Goal: Transaction & Acquisition: Purchase product/service

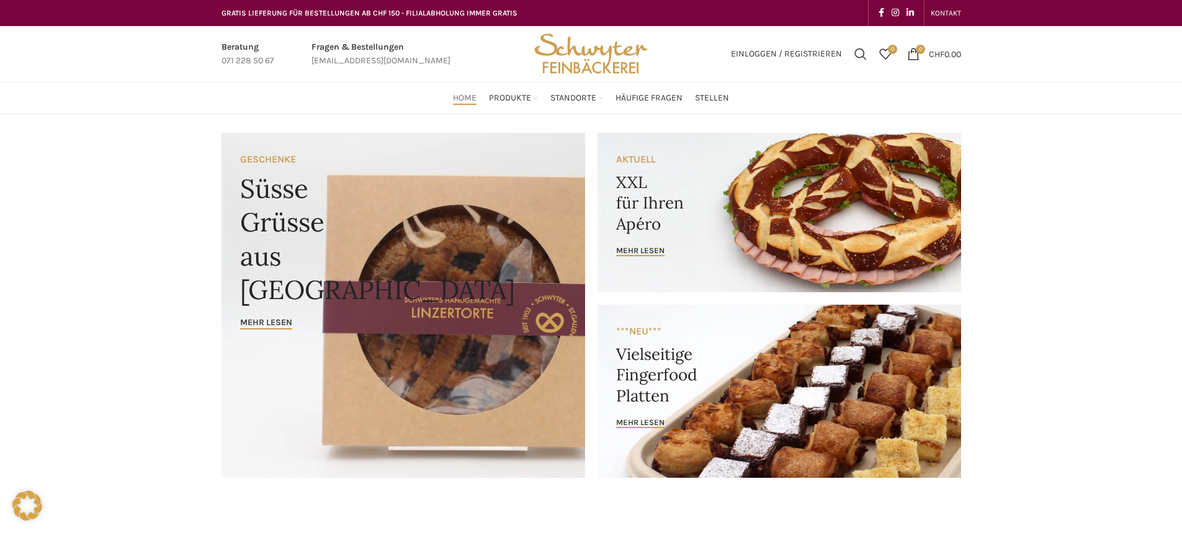
click at [756, 221] on link "Banner link" at bounding box center [779, 212] width 364 height 159
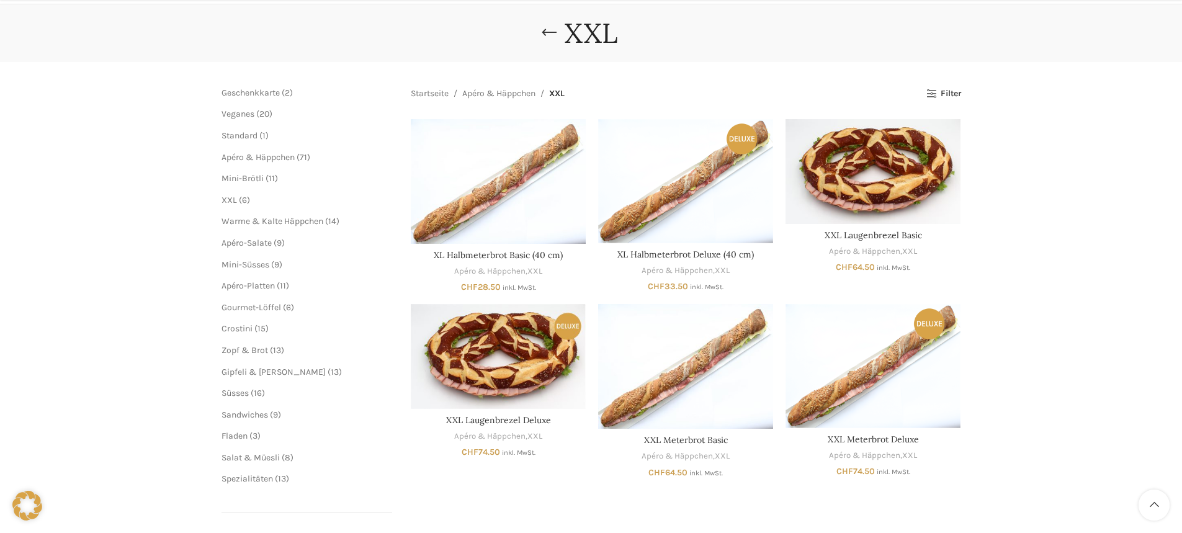
scroll to position [124, 0]
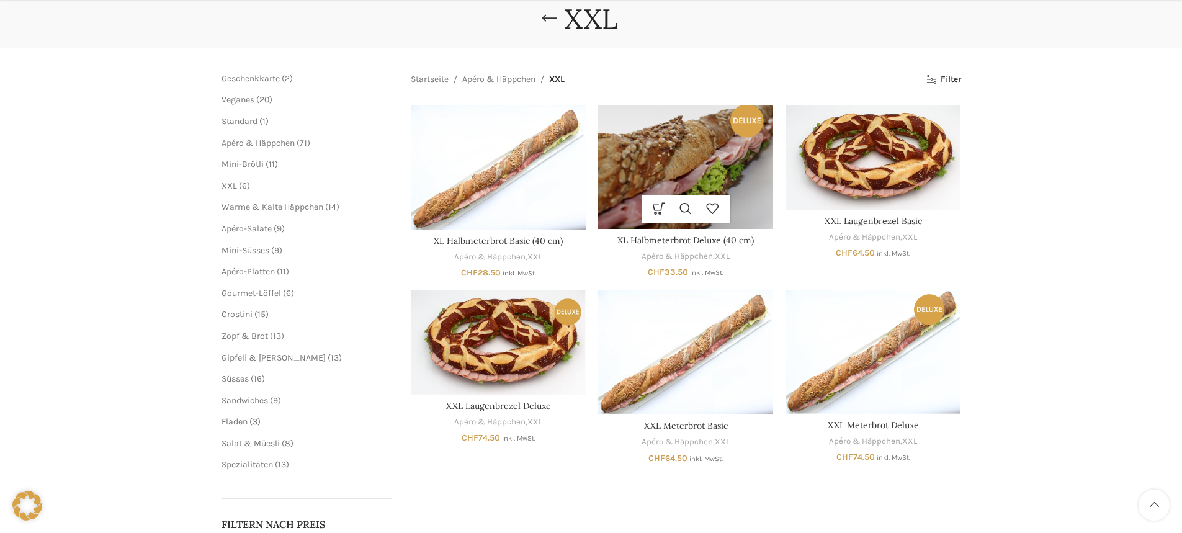
click at [684, 166] on img "XL Halbmeterbrot Deluxe (40 cm)" at bounding box center [685, 166] width 175 height 123
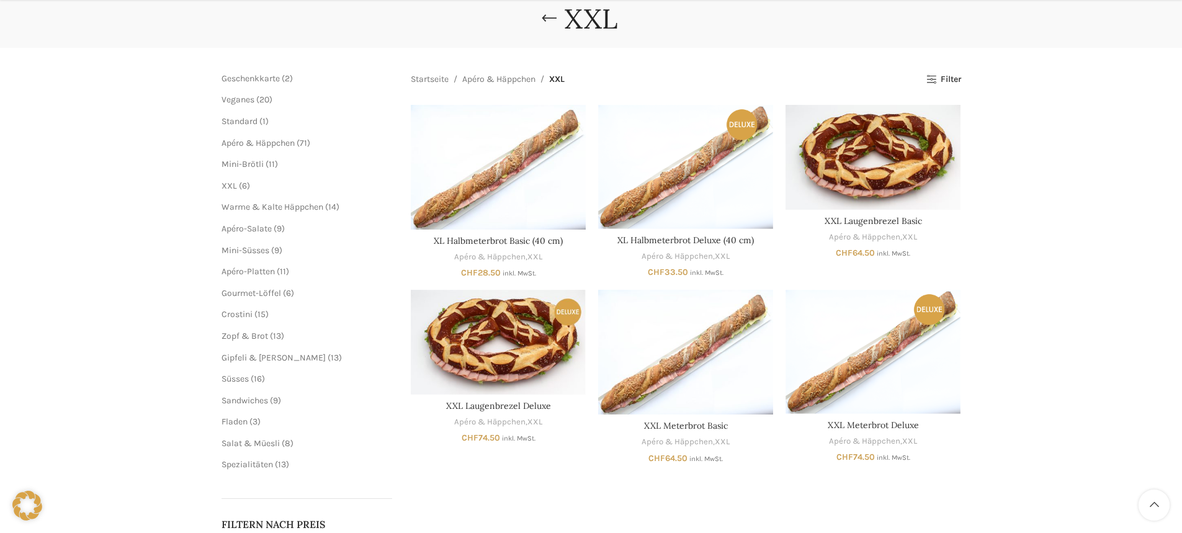
scroll to position [186, 0]
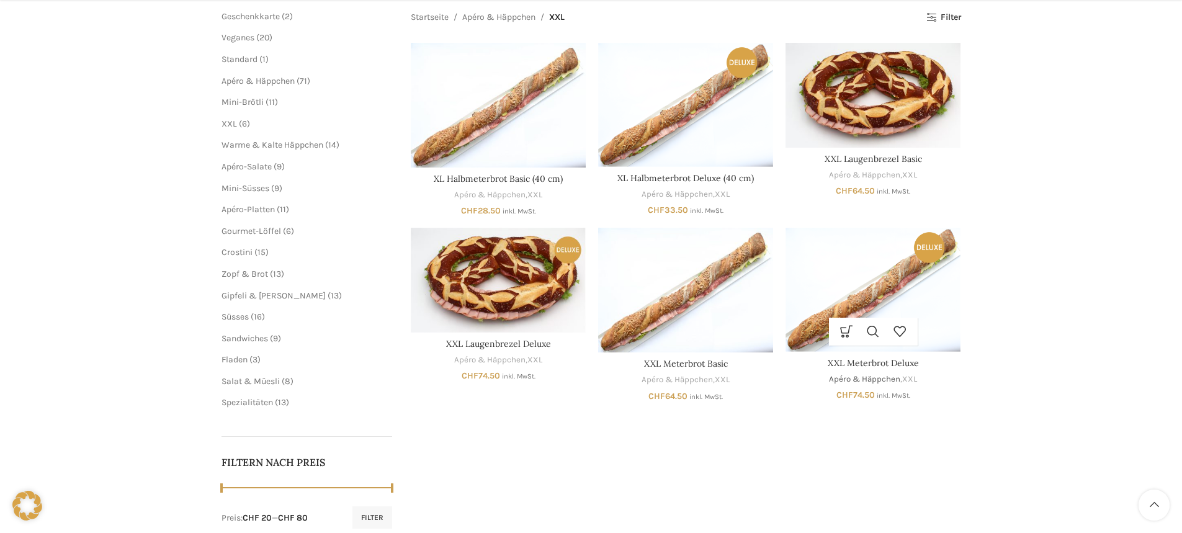
click at [875, 373] on link "Apéro & Häppchen" at bounding box center [864, 379] width 71 height 12
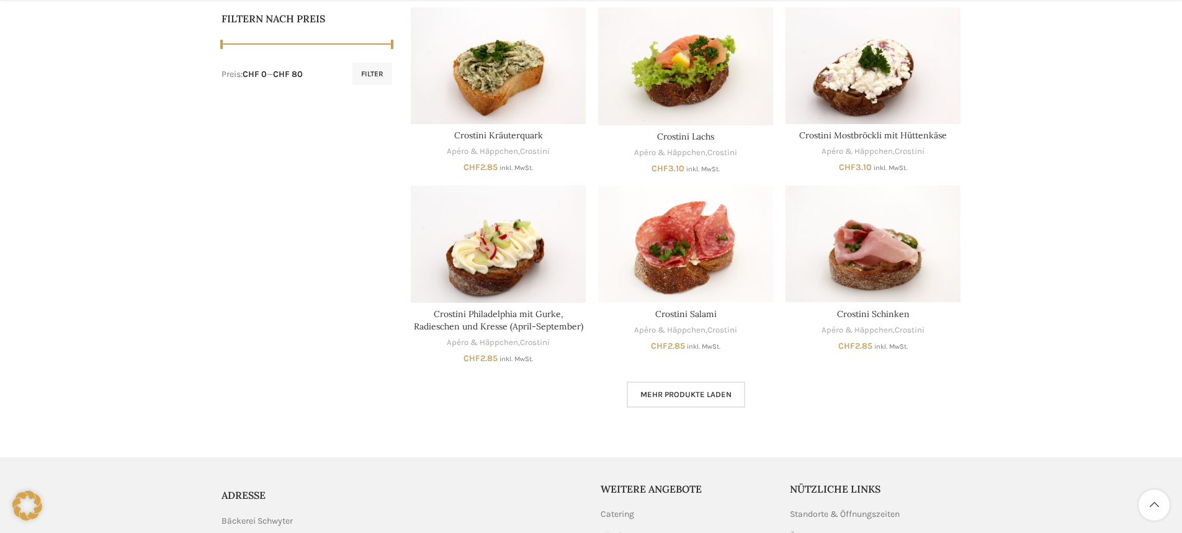
scroll to position [788, 0]
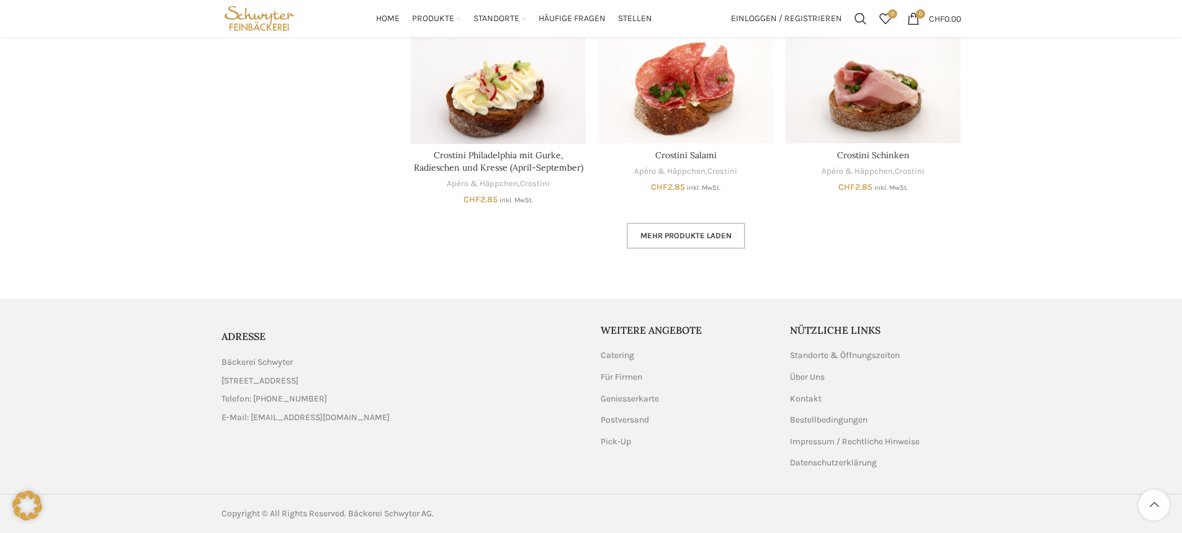
click at [698, 234] on span "Mehr Produkte laden" at bounding box center [685, 236] width 91 height 10
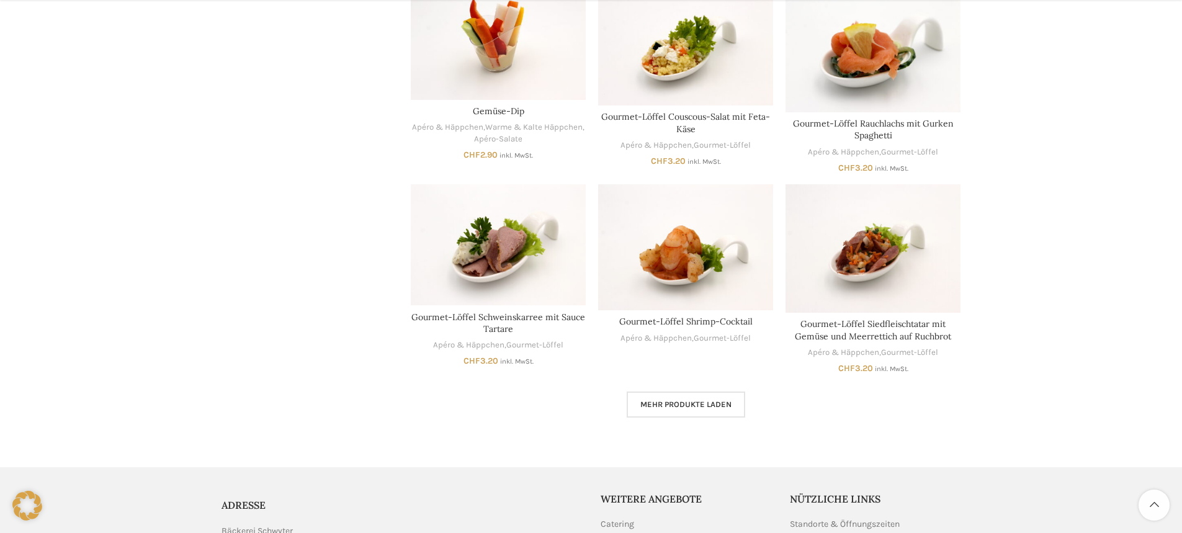
scroll to position [1533, 0]
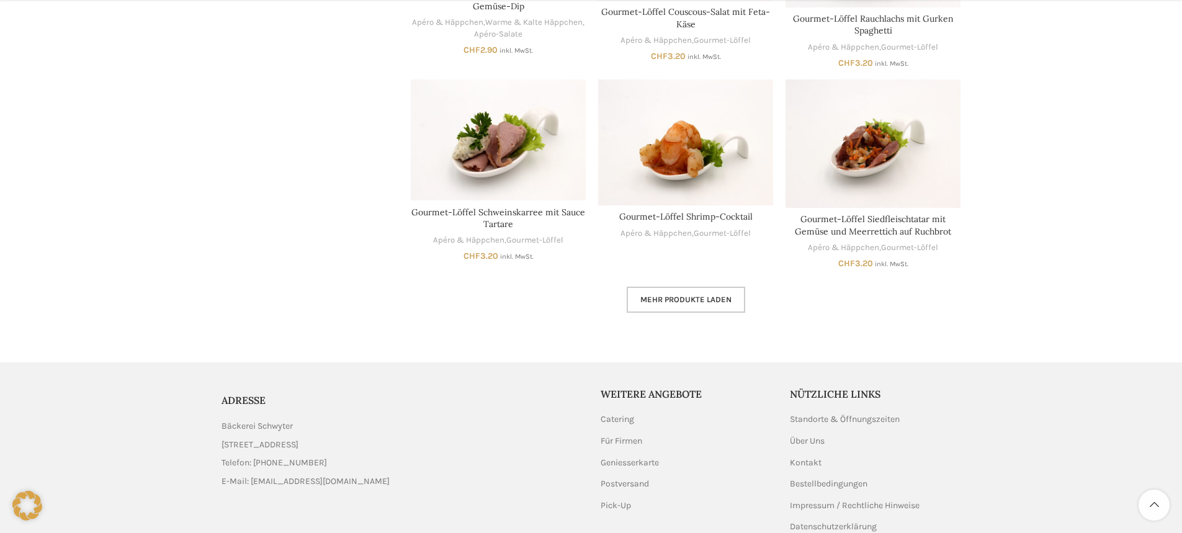
click at [672, 300] on span "Mehr Produkte laden" at bounding box center [685, 300] width 91 height 10
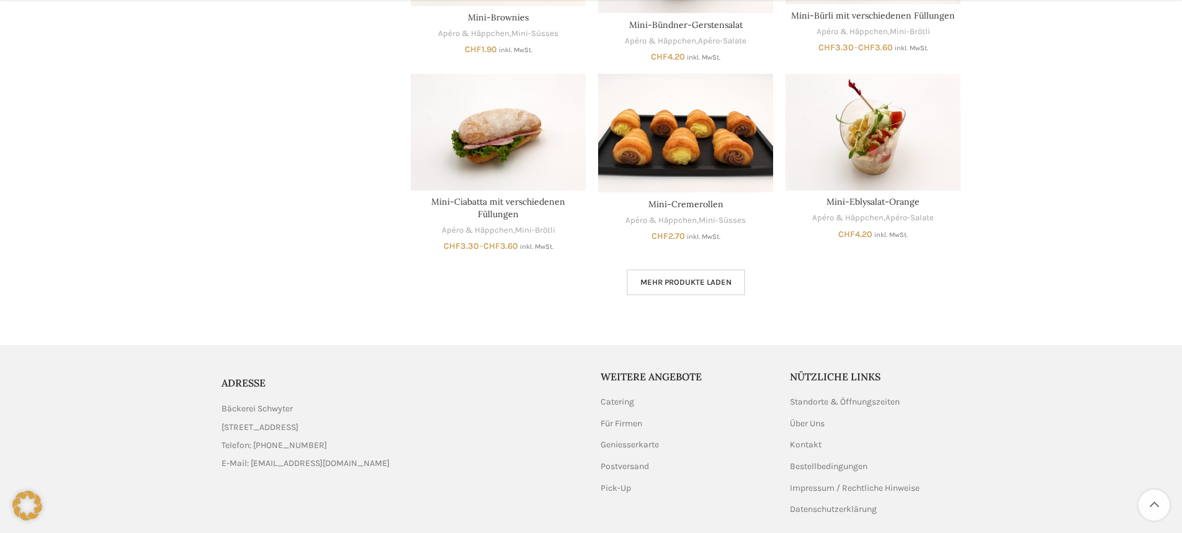
scroll to position [2339, 0]
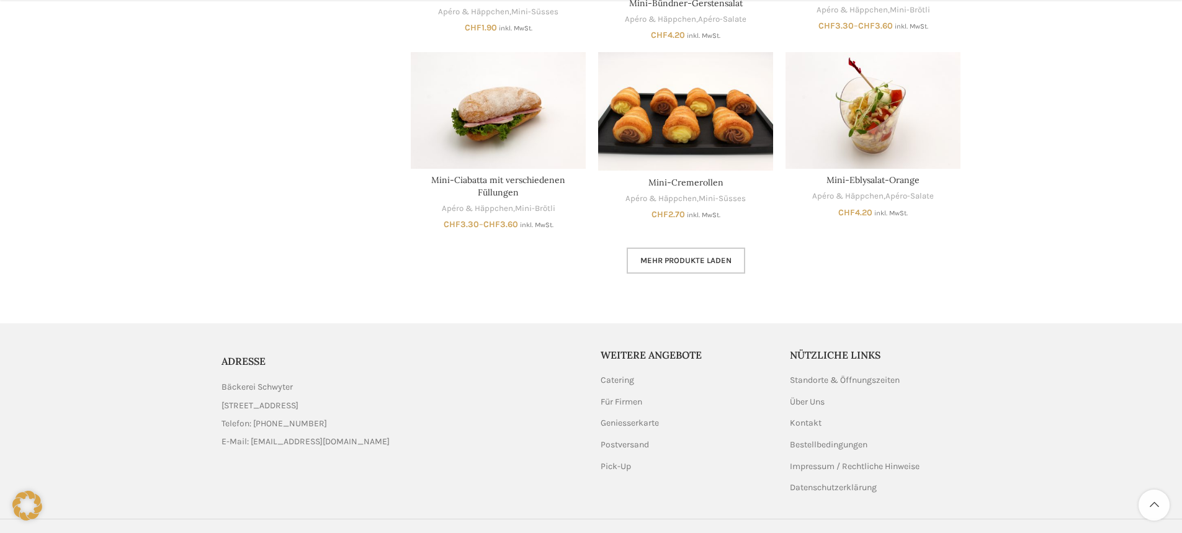
click at [715, 253] on link "Mehr Produkte laden" at bounding box center [686, 261] width 118 height 26
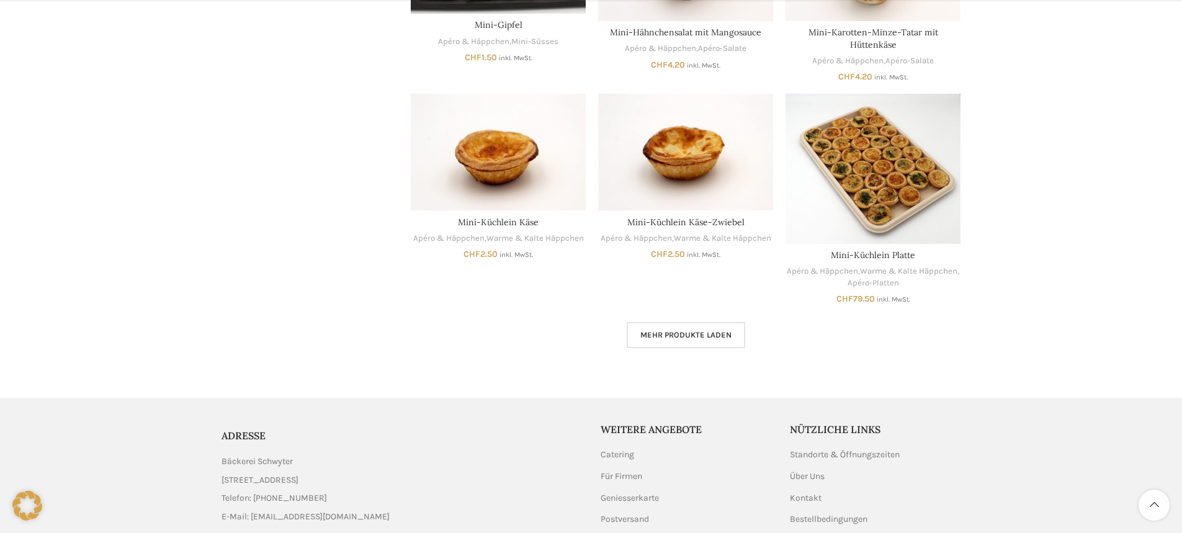
scroll to position [3084, 0]
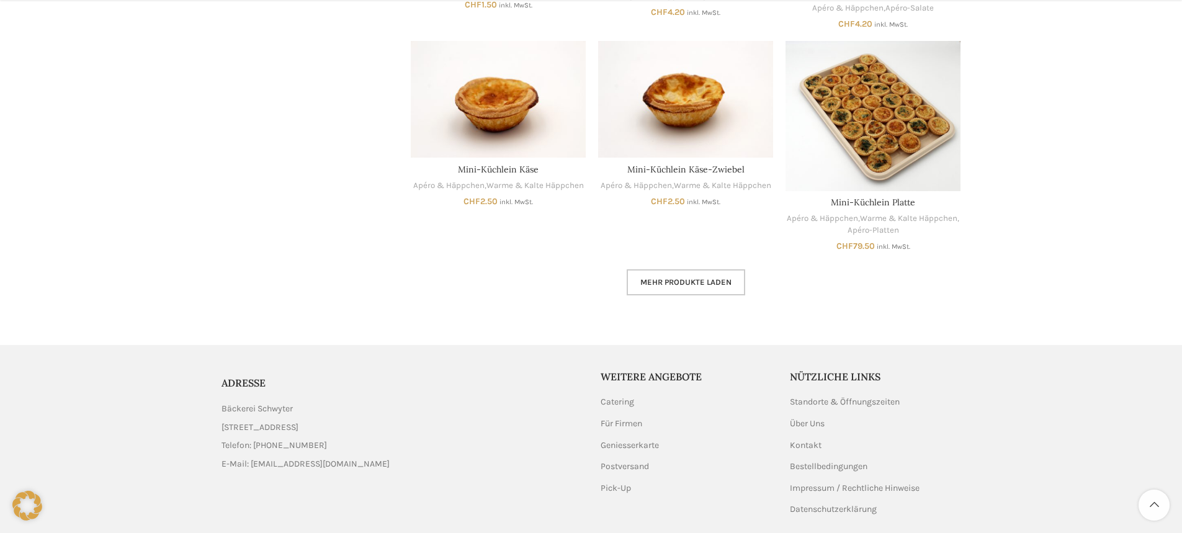
click at [692, 283] on span "Mehr Produkte laden" at bounding box center [685, 282] width 91 height 10
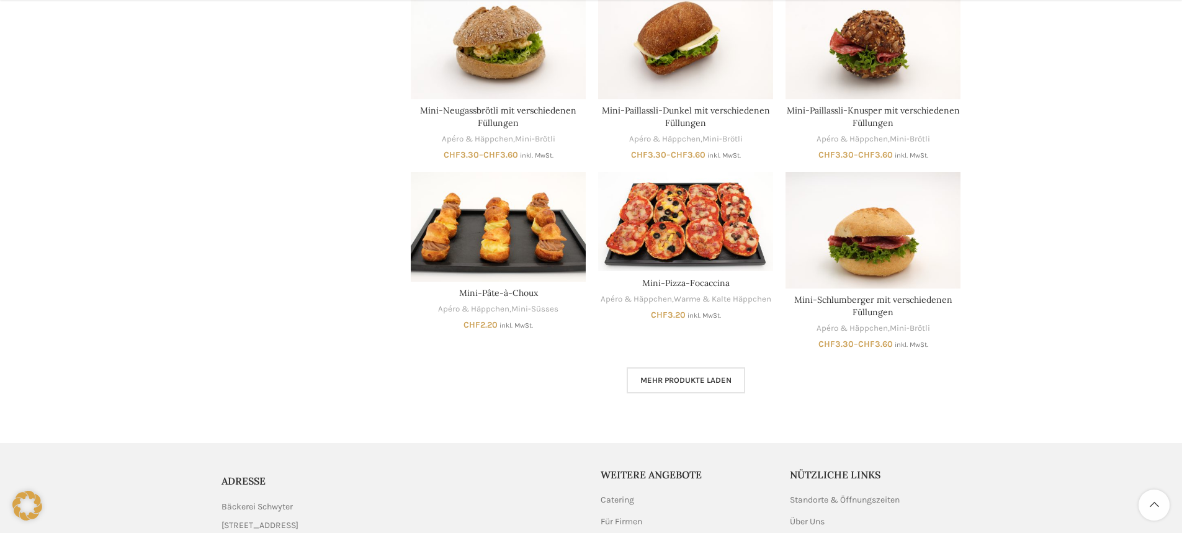
scroll to position [3766, 0]
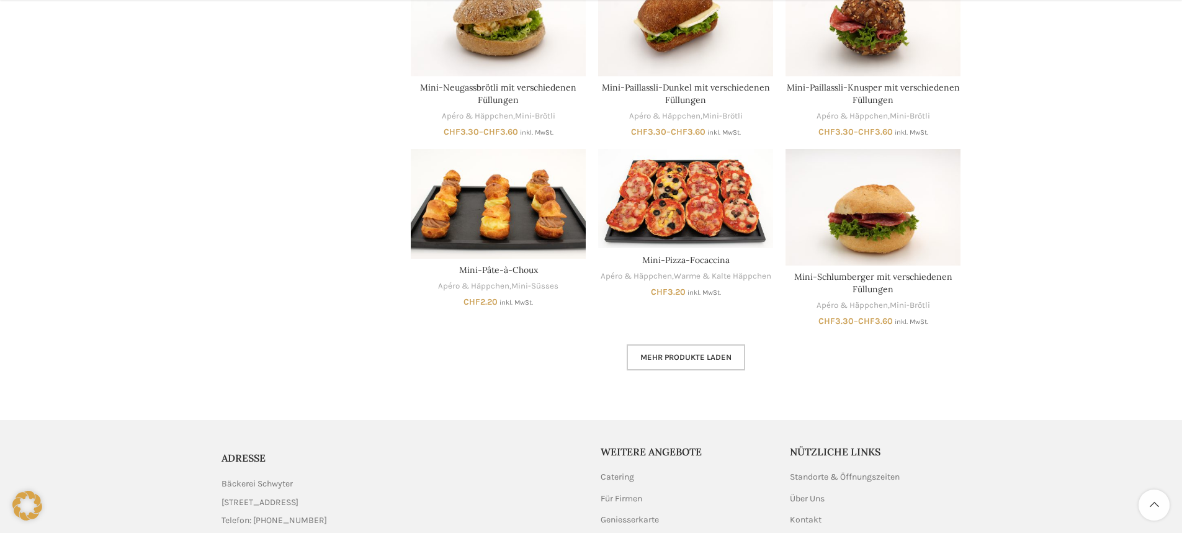
click at [677, 354] on span "Mehr Produkte laden" at bounding box center [685, 357] width 91 height 10
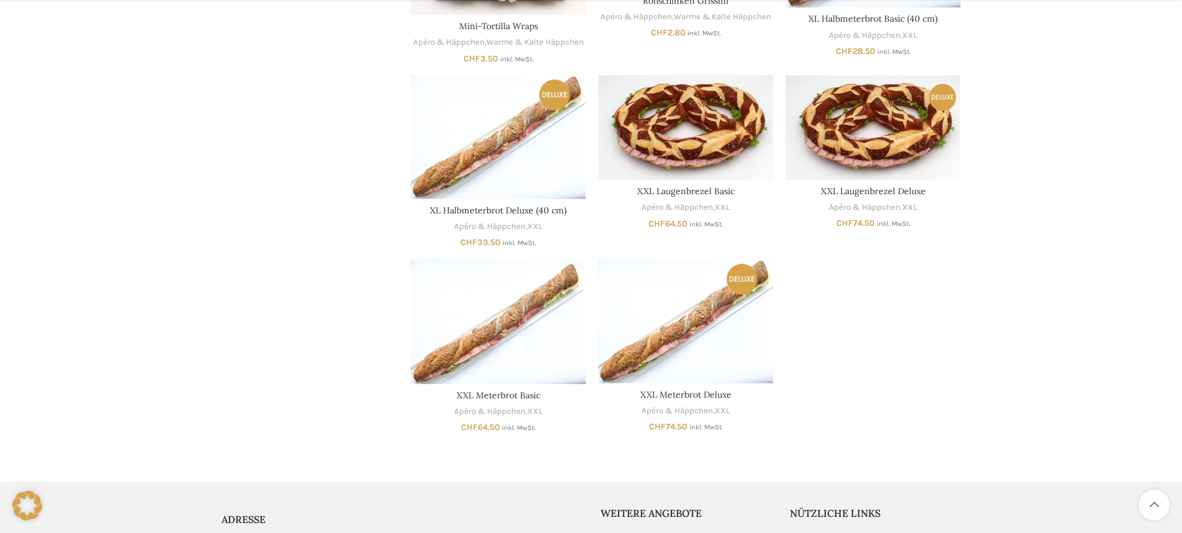
scroll to position [4448, 0]
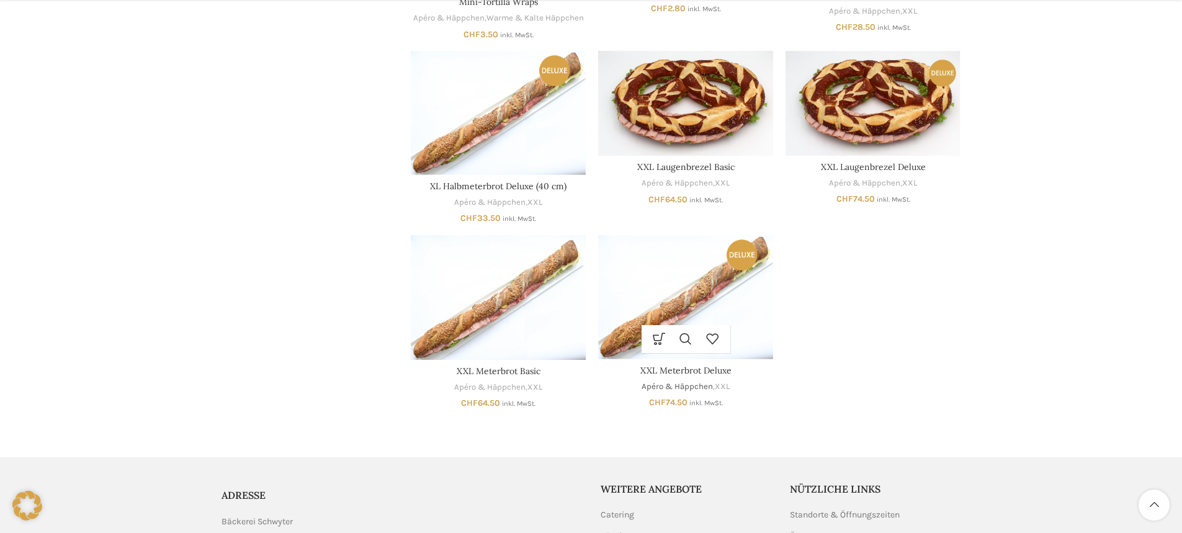
click at [687, 392] on link "Apéro & Häppchen" at bounding box center [676, 387] width 71 height 12
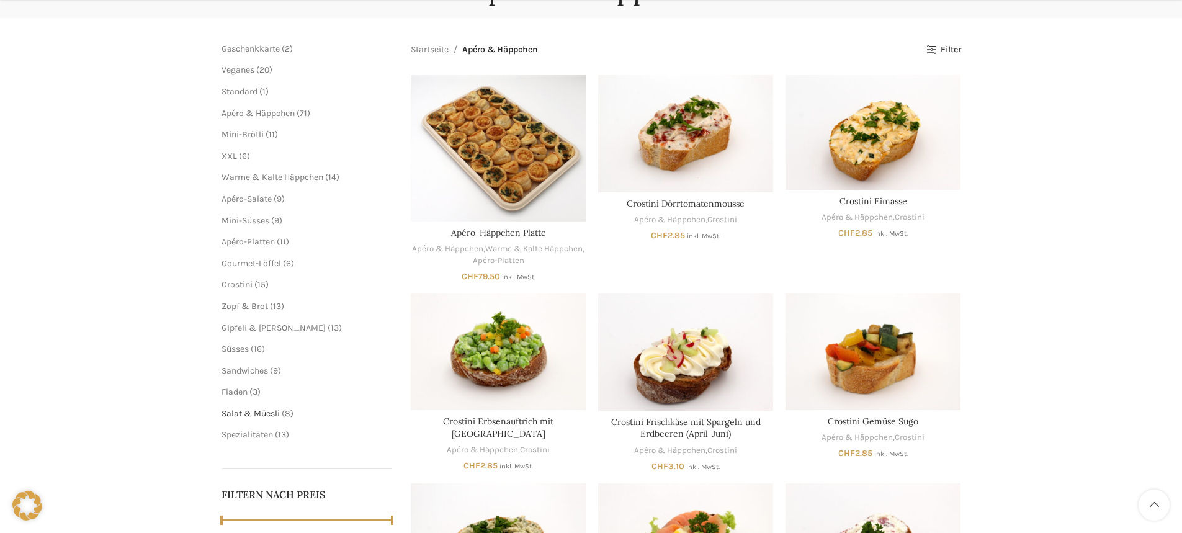
scroll to position [168, 0]
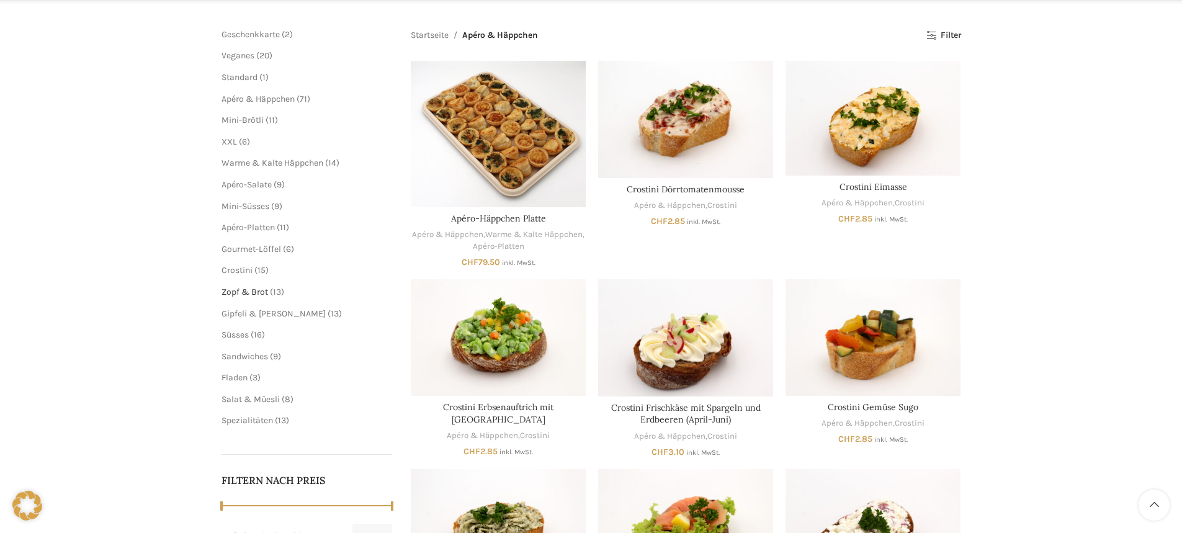
click at [258, 290] on span "Zopf & Brot" at bounding box center [244, 292] width 47 height 11
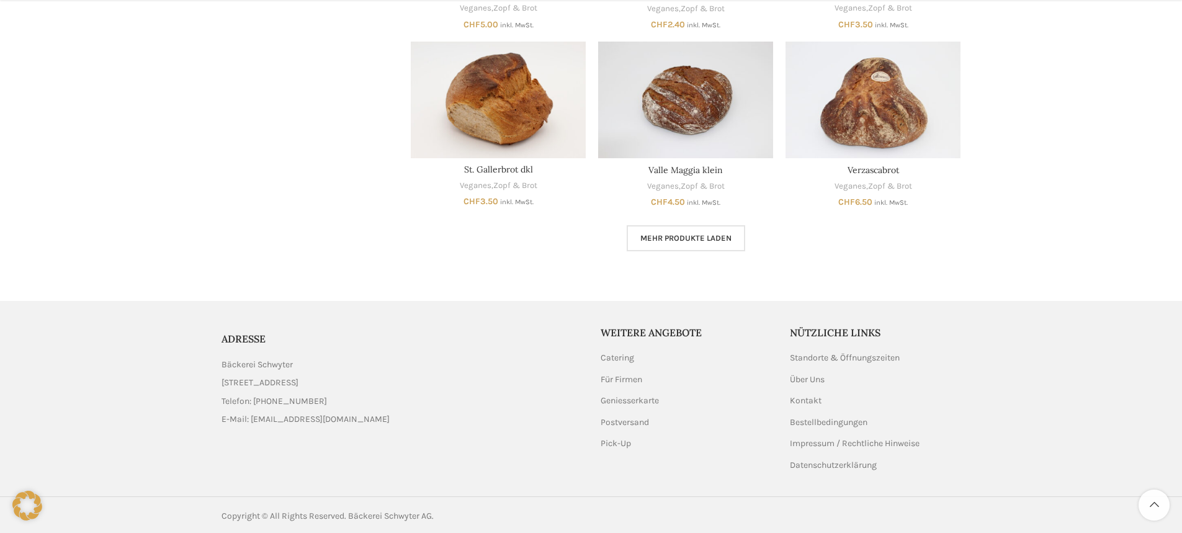
scroll to position [721, 0]
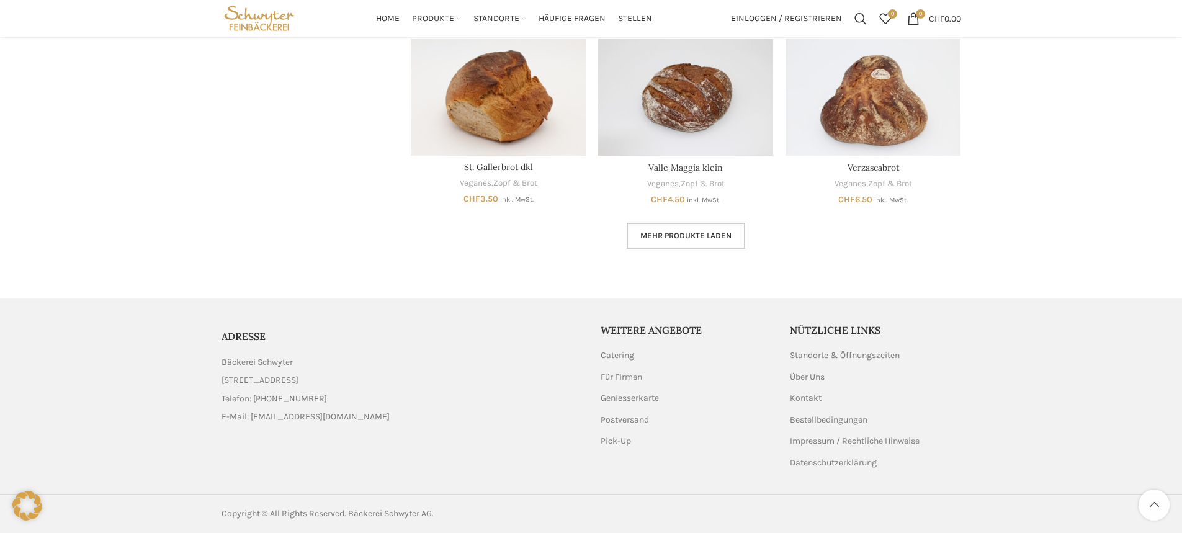
click at [657, 234] on span "Mehr Produkte laden" at bounding box center [685, 236] width 91 height 10
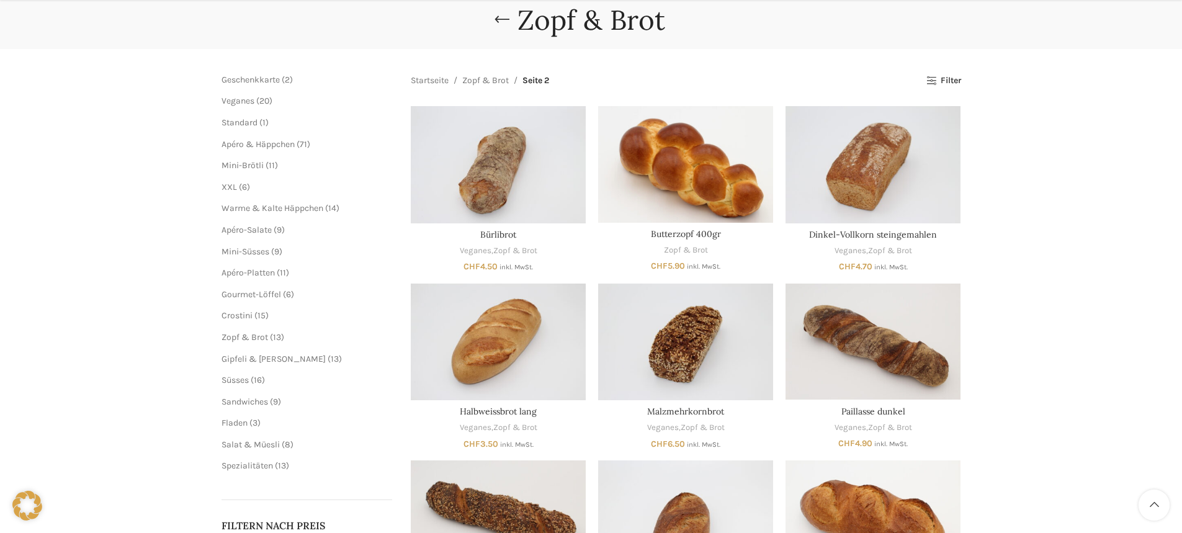
scroll to position [124, 0]
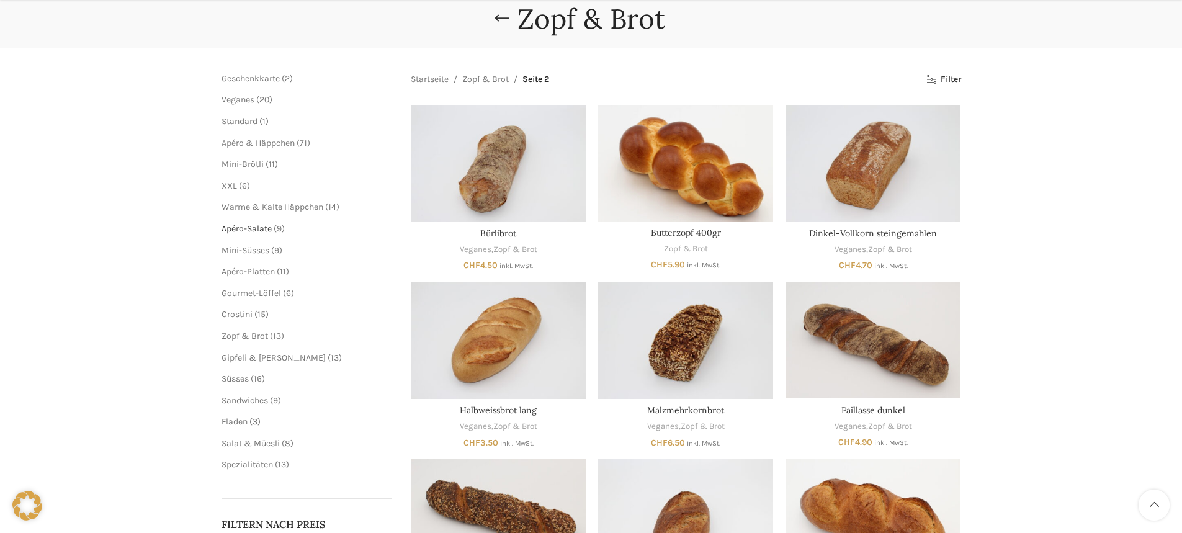
click at [252, 228] on span "Apéro-Salate" at bounding box center [246, 228] width 50 height 11
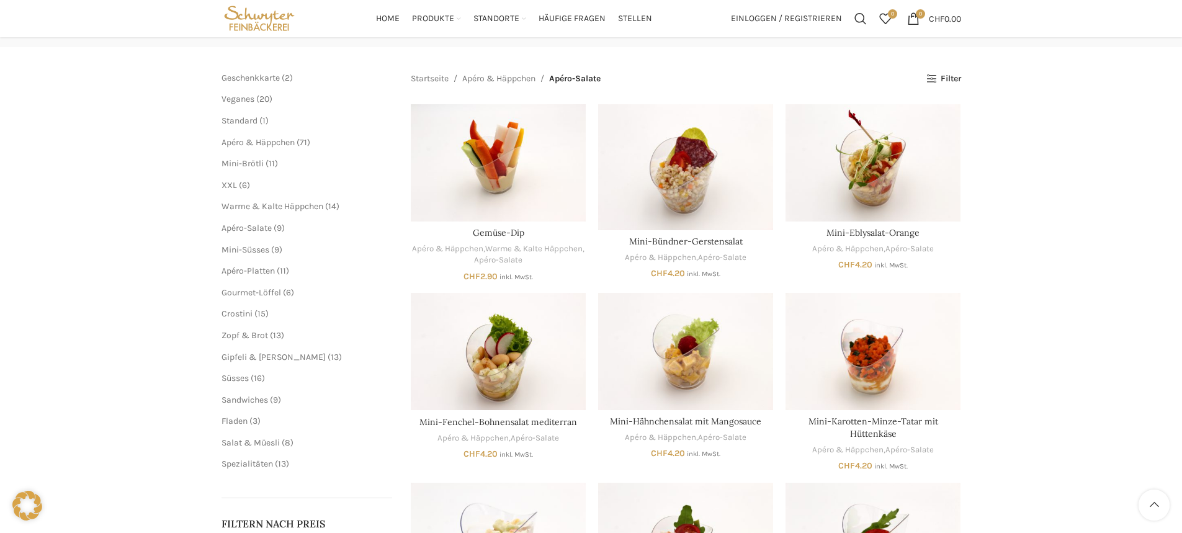
scroll to position [124, 0]
click at [261, 141] on span "Apéro & Häppchen" at bounding box center [257, 143] width 73 height 11
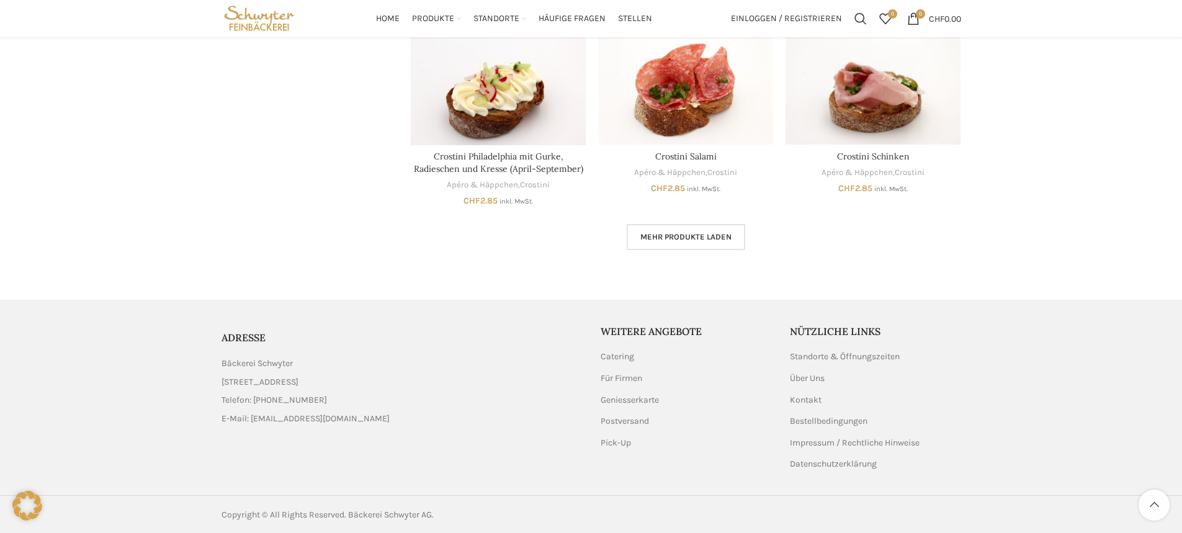
scroll to position [788, 0]
click at [684, 232] on span "Mehr Produkte laden" at bounding box center [685, 236] width 91 height 10
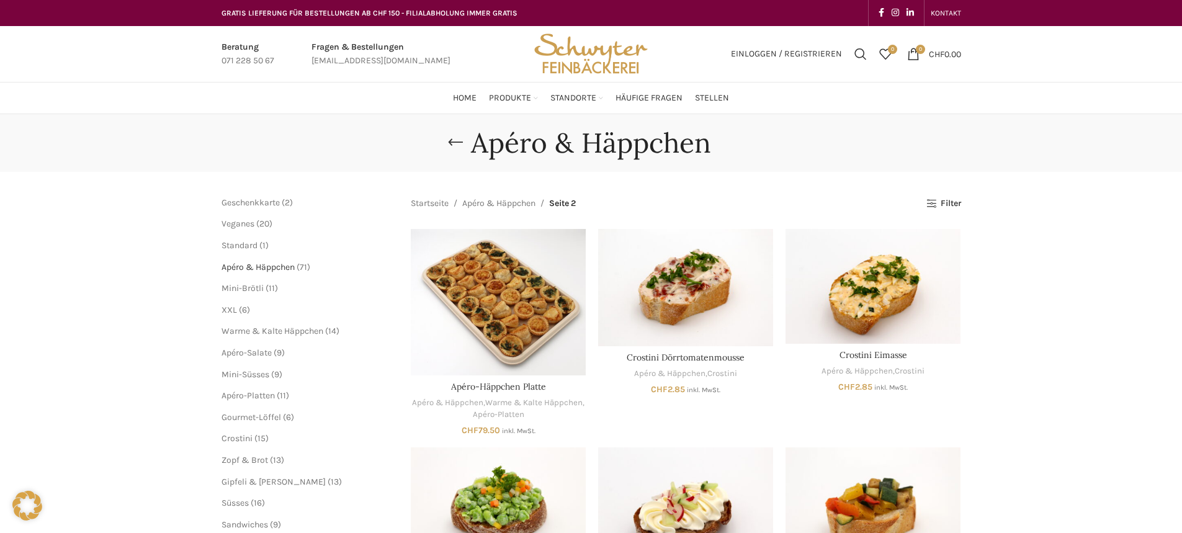
click at [282, 264] on span "Apéro & Häppchen" at bounding box center [257, 267] width 73 height 11
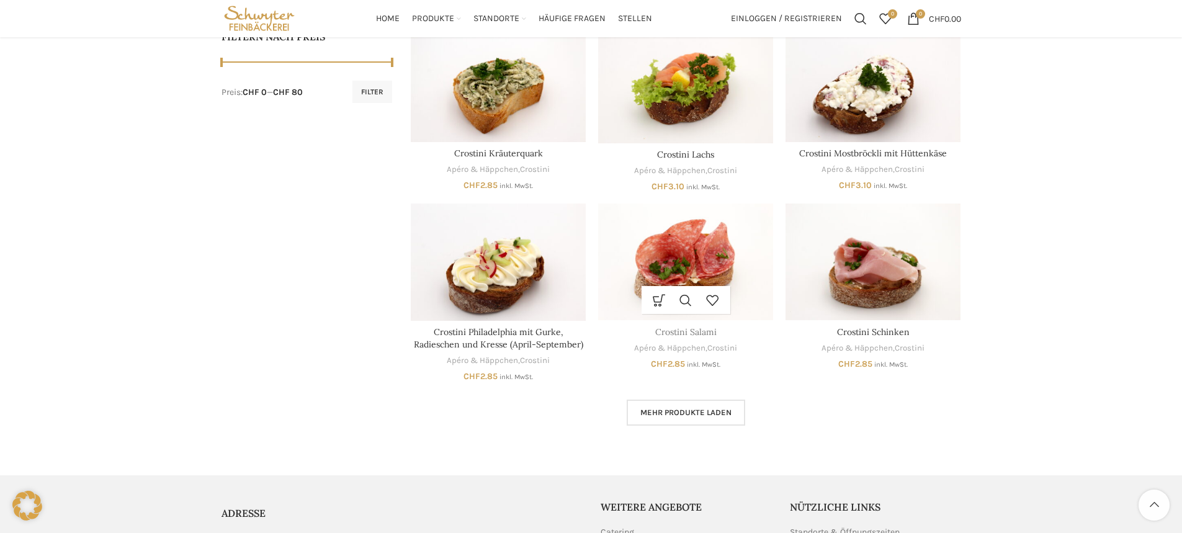
scroll to position [602, 0]
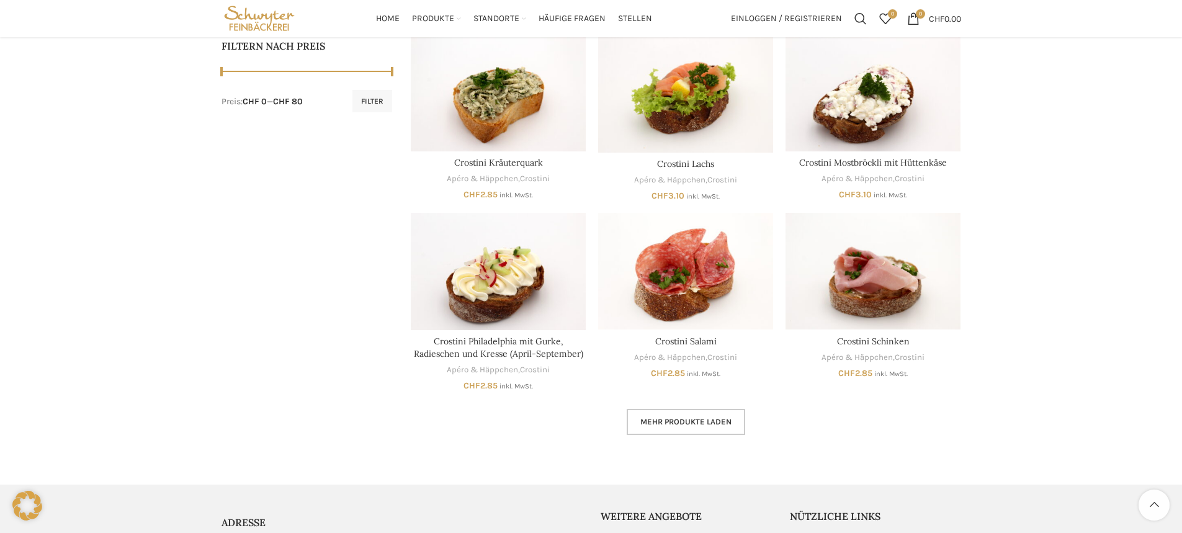
click at [669, 423] on span "Mehr Produkte laden" at bounding box center [685, 422] width 91 height 10
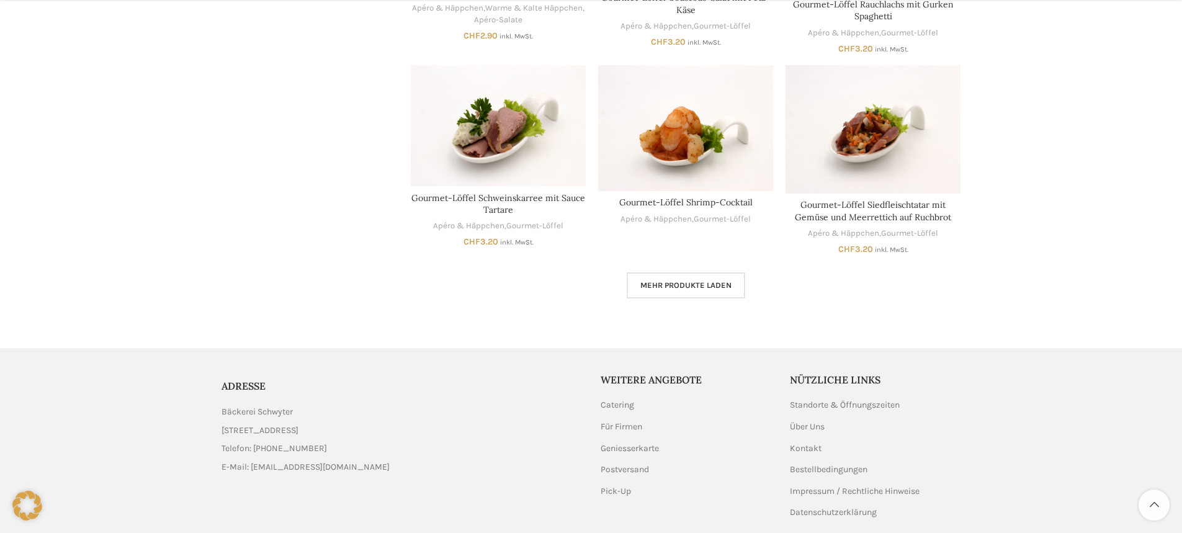
scroll to position [1595, 0]
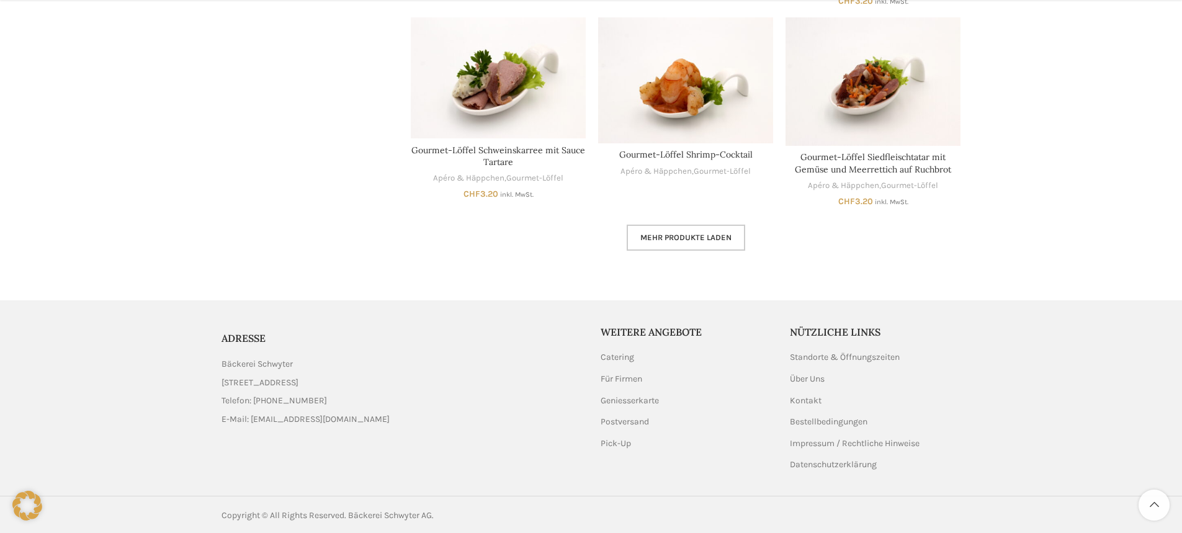
click at [679, 231] on link "Mehr Produkte laden" at bounding box center [686, 238] width 118 height 26
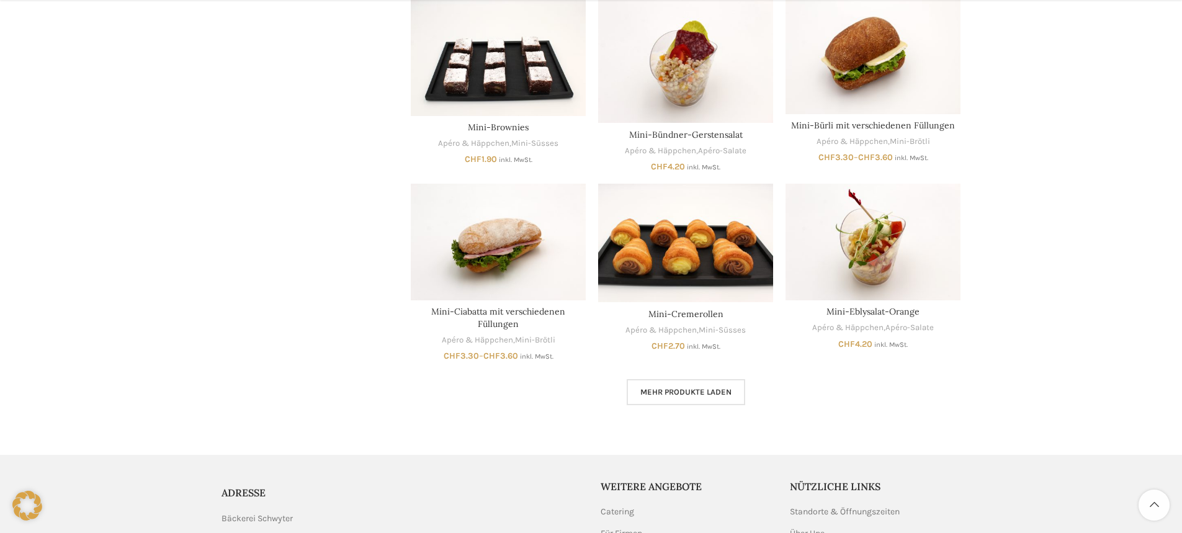
scroll to position [2215, 0]
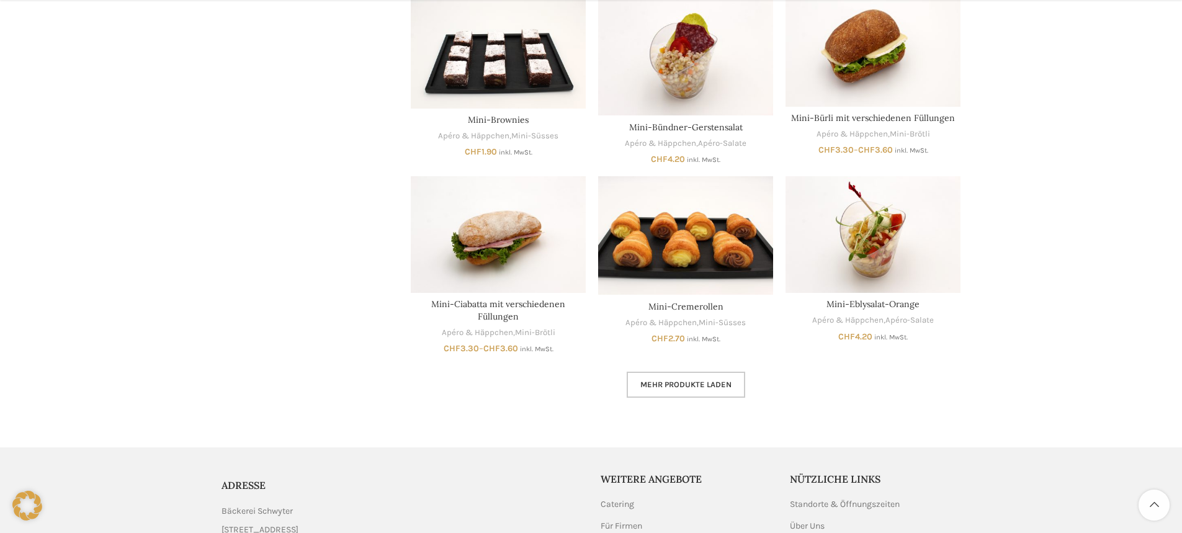
click at [699, 385] on span "Mehr Produkte laden" at bounding box center [685, 385] width 91 height 10
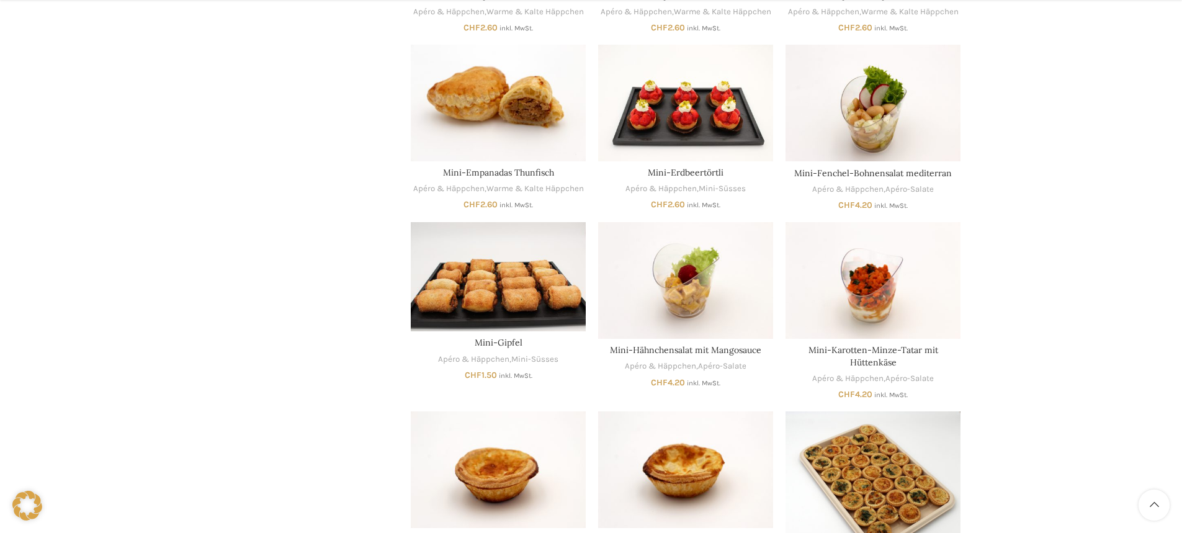
scroll to position [2587, 0]
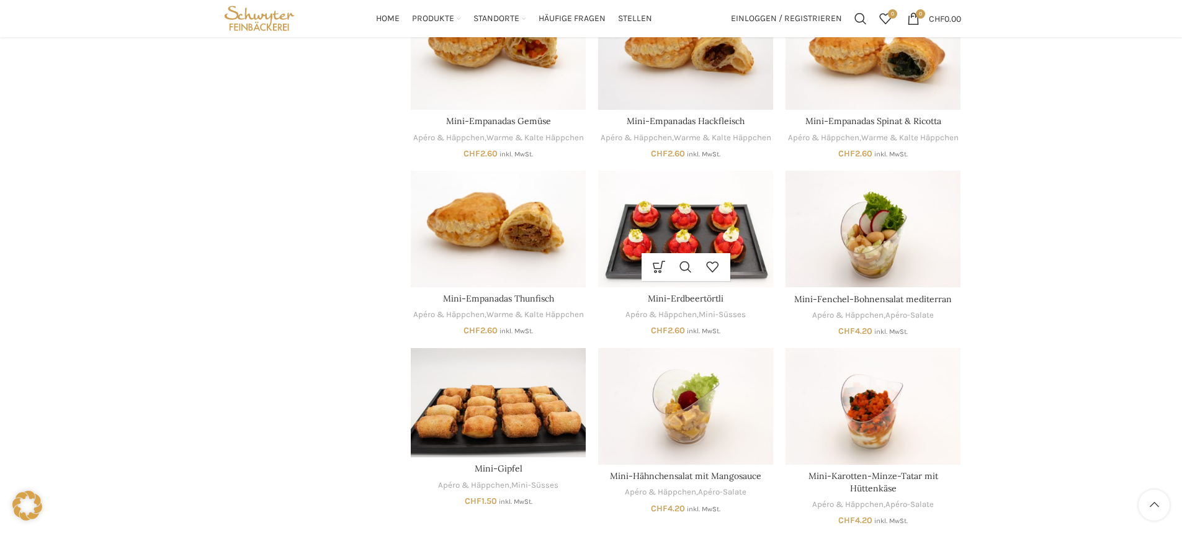
click at [679, 244] on img "Mini-Erdbeertörtli" at bounding box center [685, 229] width 175 height 117
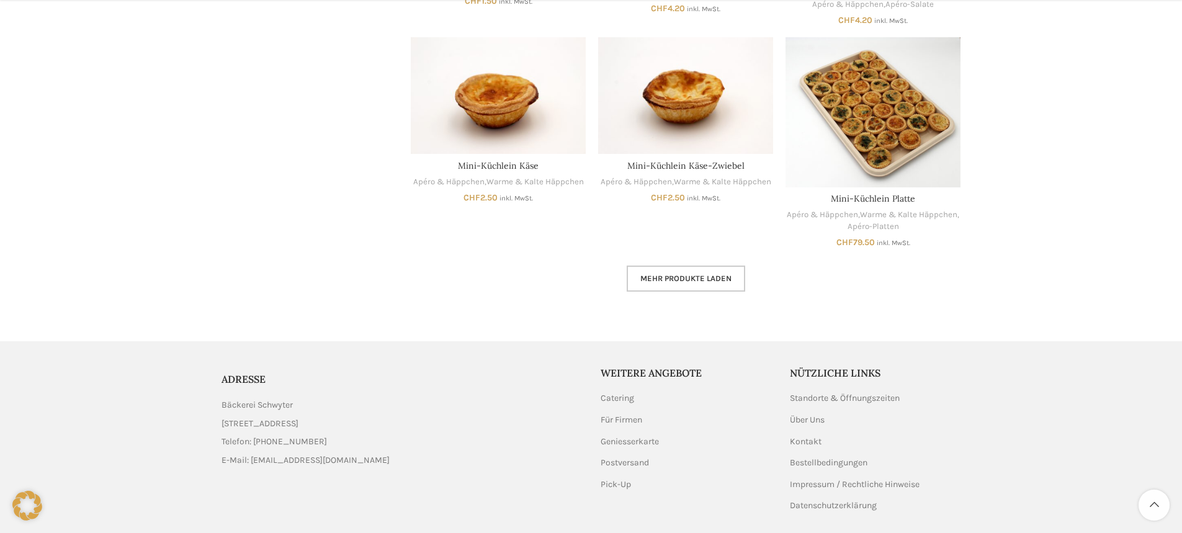
scroll to position [3130, 0]
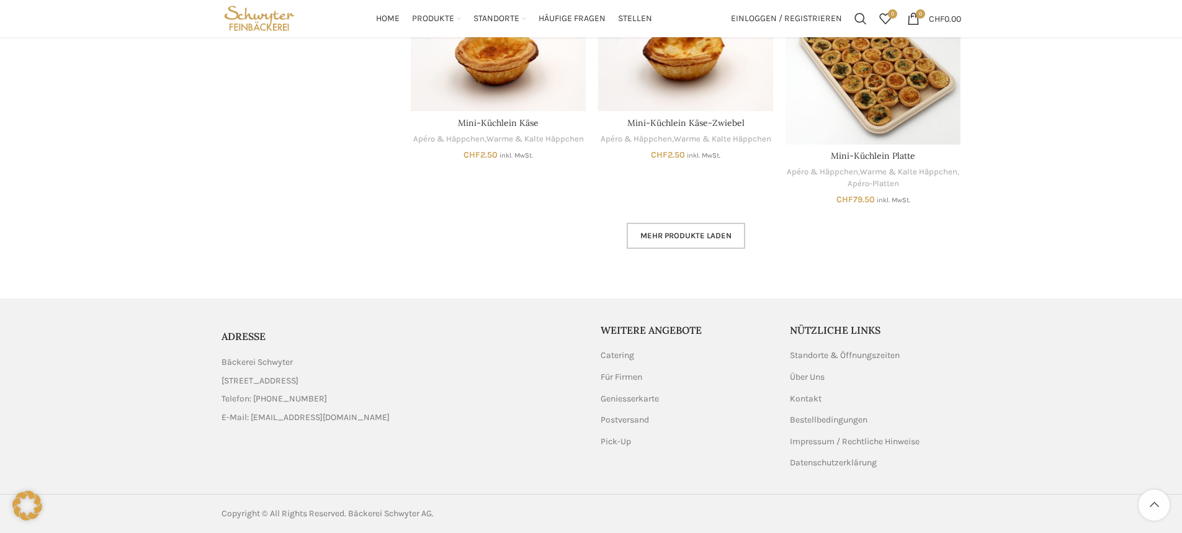
click at [698, 229] on link "Mehr Produkte laden" at bounding box center [686, 236] width 118 height 26
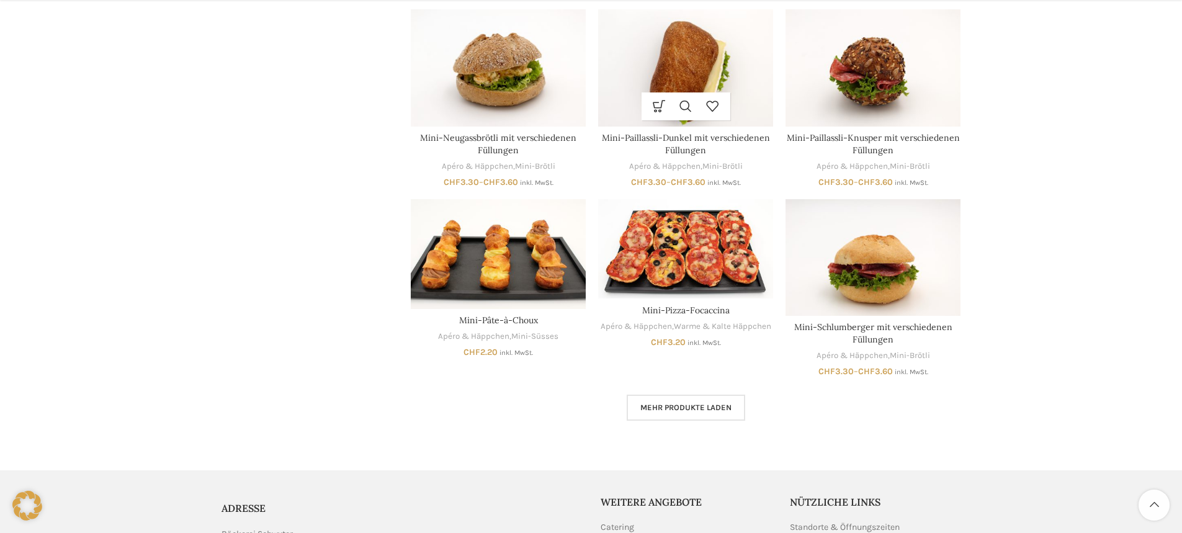
scroll to position [3750, 0]
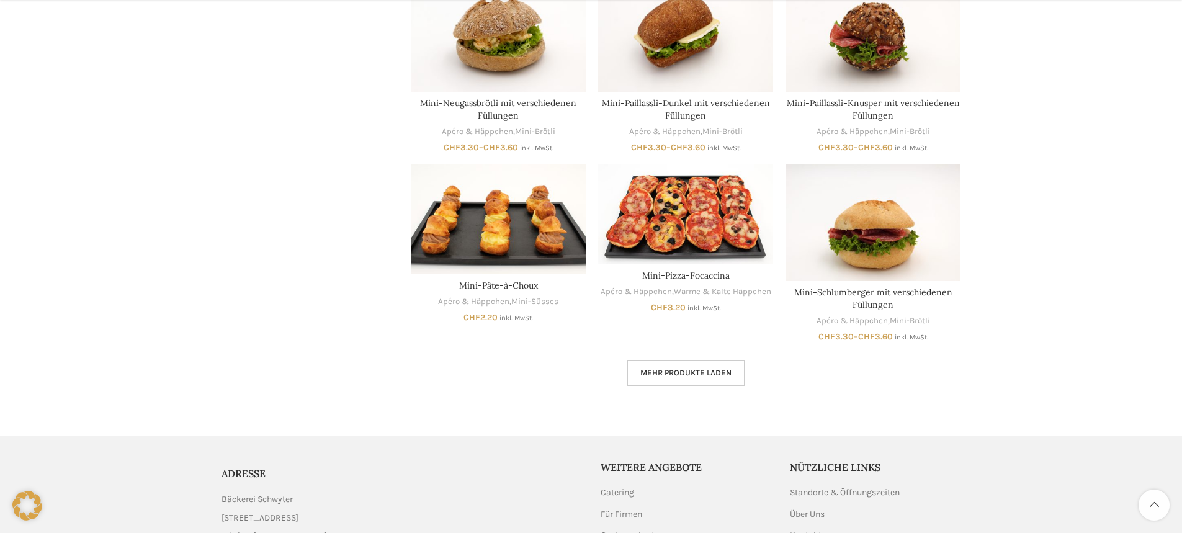
click at [683, 368] on span "Mehr Produkte laden" at bounding box center [685, 373] width 91 height 10
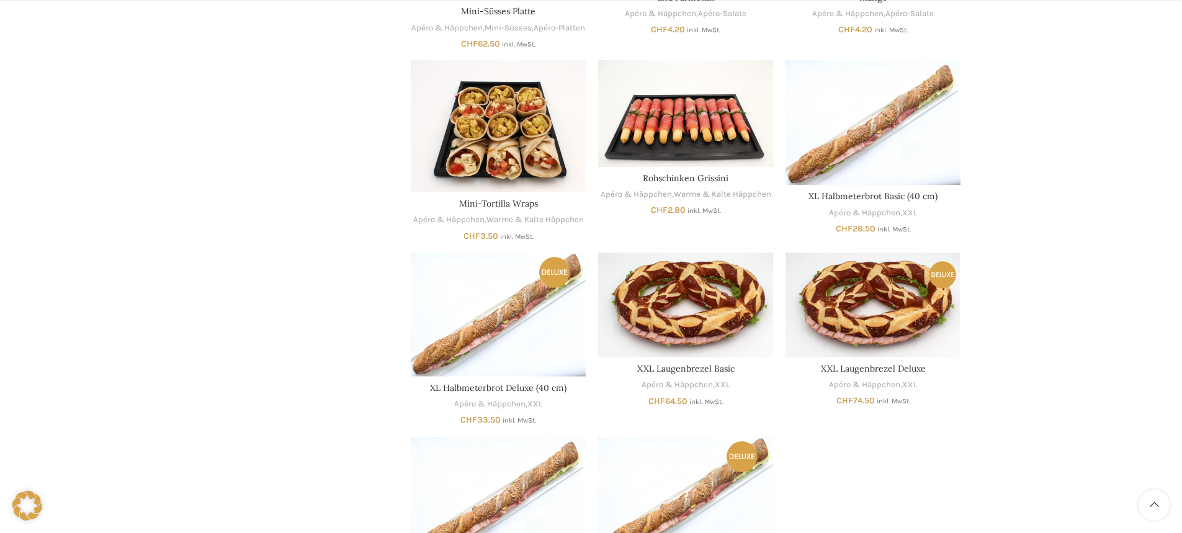
scroll to position [4371, 0]
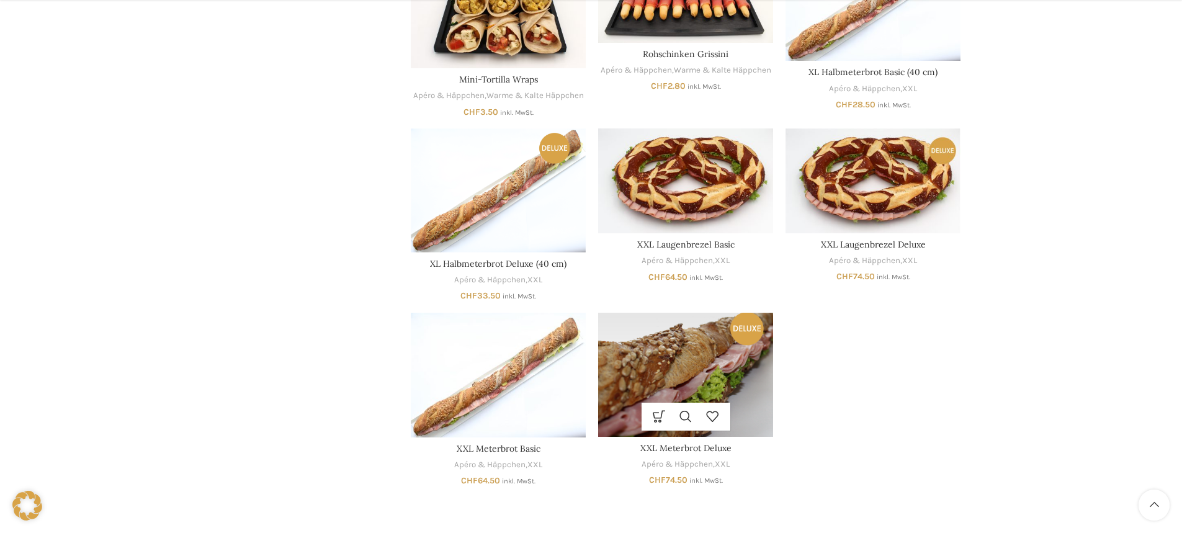
click at [698, 391] on img "XXL Meterbrot Deluxe" at bounding box center [685, 374] width 175 height 123
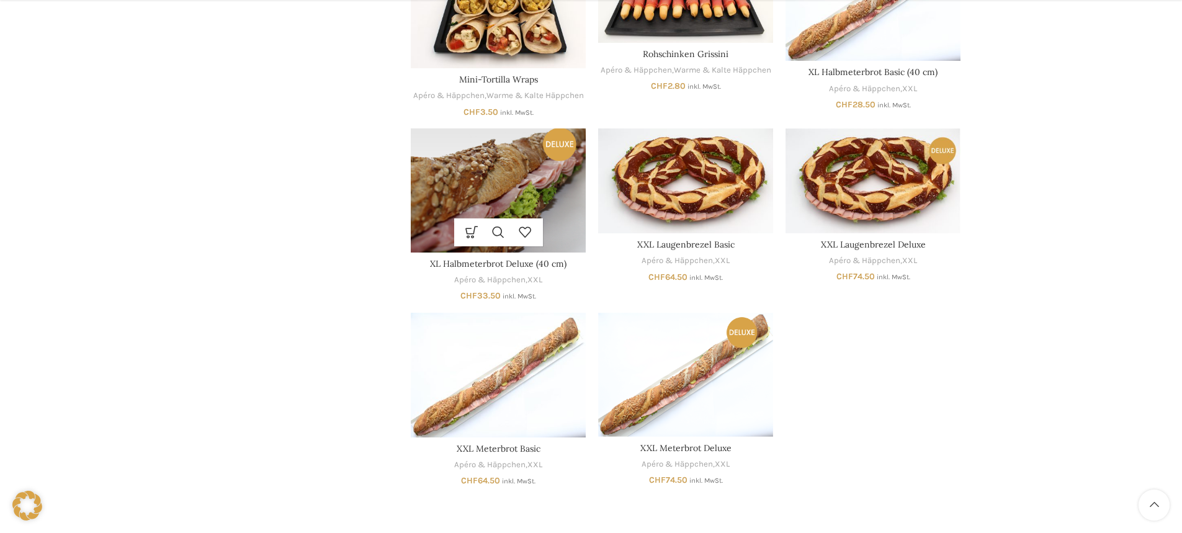
click at [502, 194] on img "XL Halbmeterbrot Deluxe (40 cm)" at bounding box center [498, 189] width 175 height 123
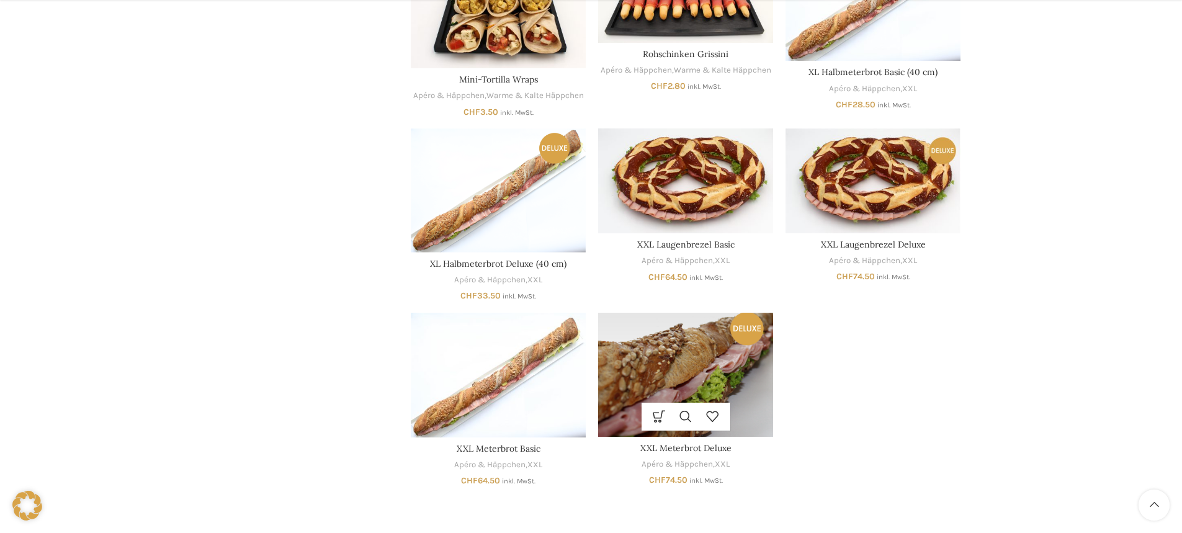
click at [692, 395] on img "XXL Meterbrot Deluxe" at bounding box center [685, 374] width 175 height 123
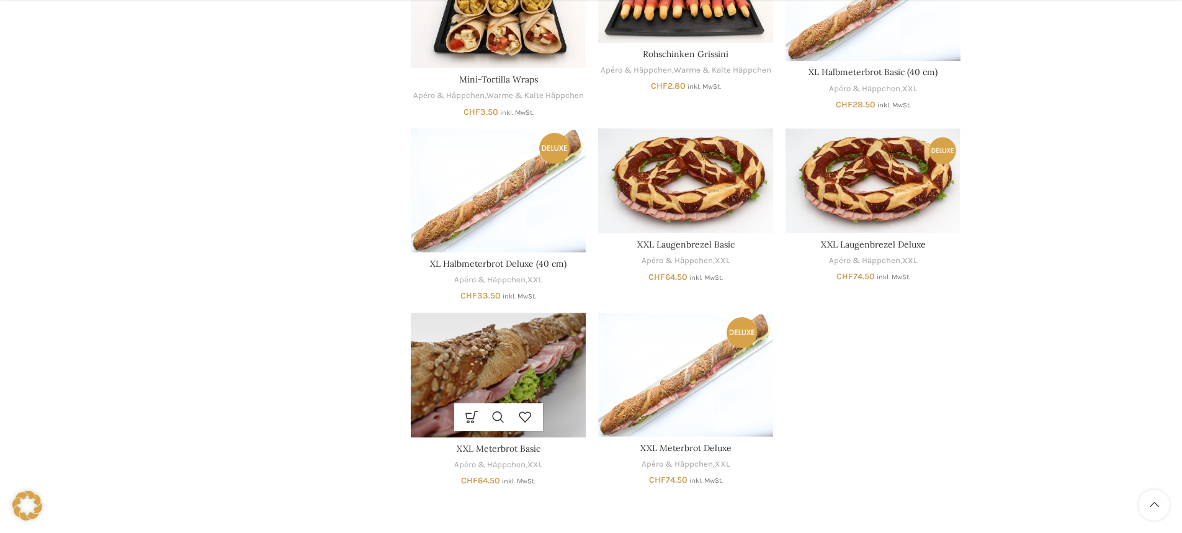
click at [516, 381] on img "XXL Meterbrot Basic" at bounding box center [498, 375] width 175 height 125
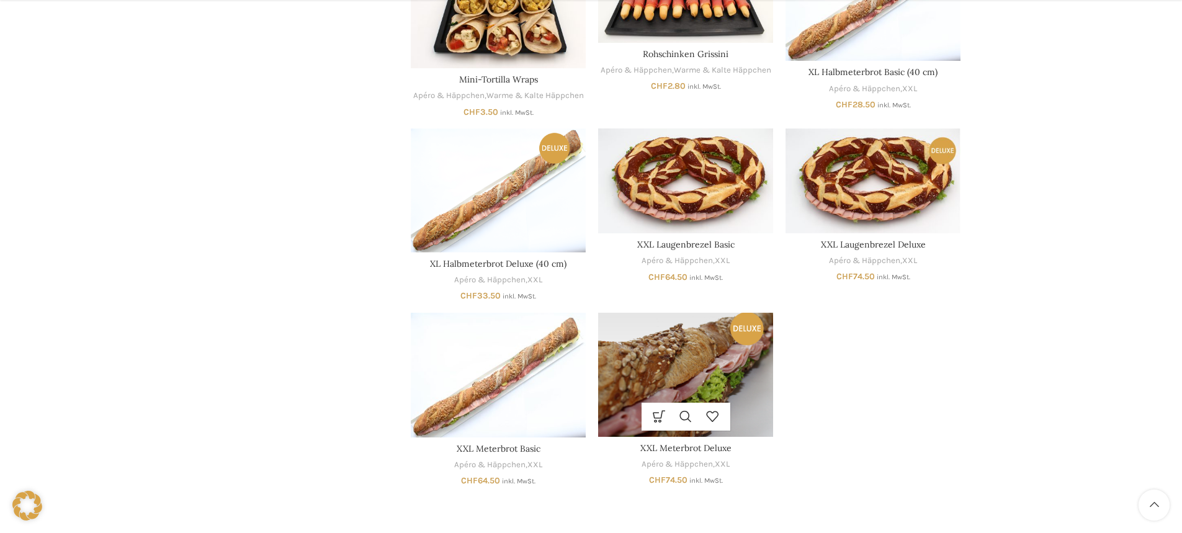
click at [710, 380] on img "XXL Meterbrot Deluxe" at bounding box center [685, 374] width 175 height 123
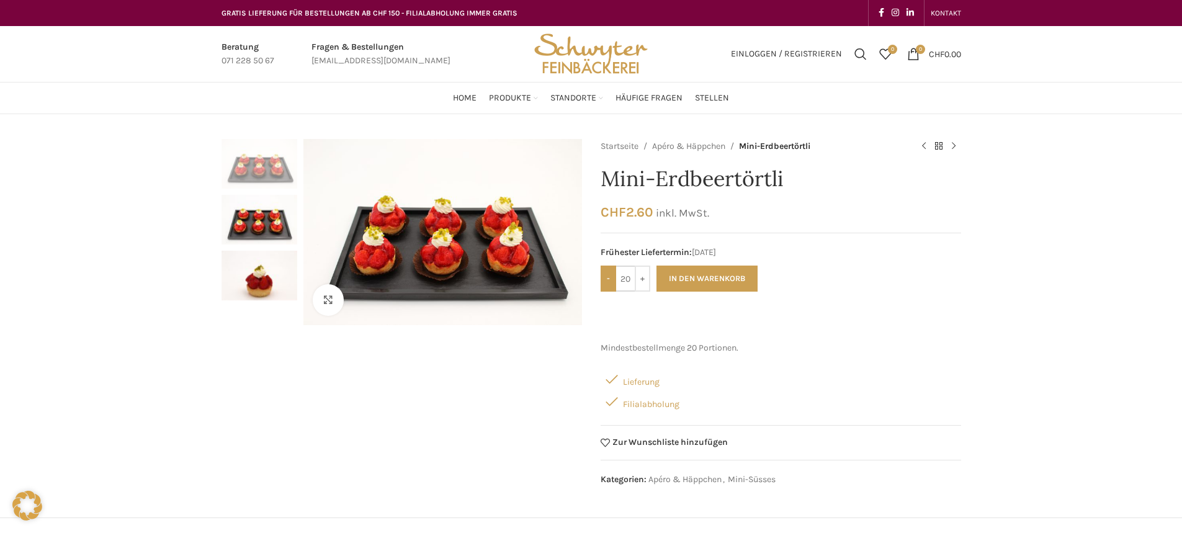
drag, startPoint x: 629, startPoint y: 279, endPoint x: 604, endPoint y: 275, distance: 25.6
click at [604, 275] on div "- Mini-Erdbeertörtli [PERSON_NAME] 20 +" at bounding box center [625, 278] width 50 height 26
click at [605, 277] on input "-" at bounding box center [608, 278] width 16 height 26
click at [605, 278] on input "-" at bounding box center [608, 278] width 16 height 26
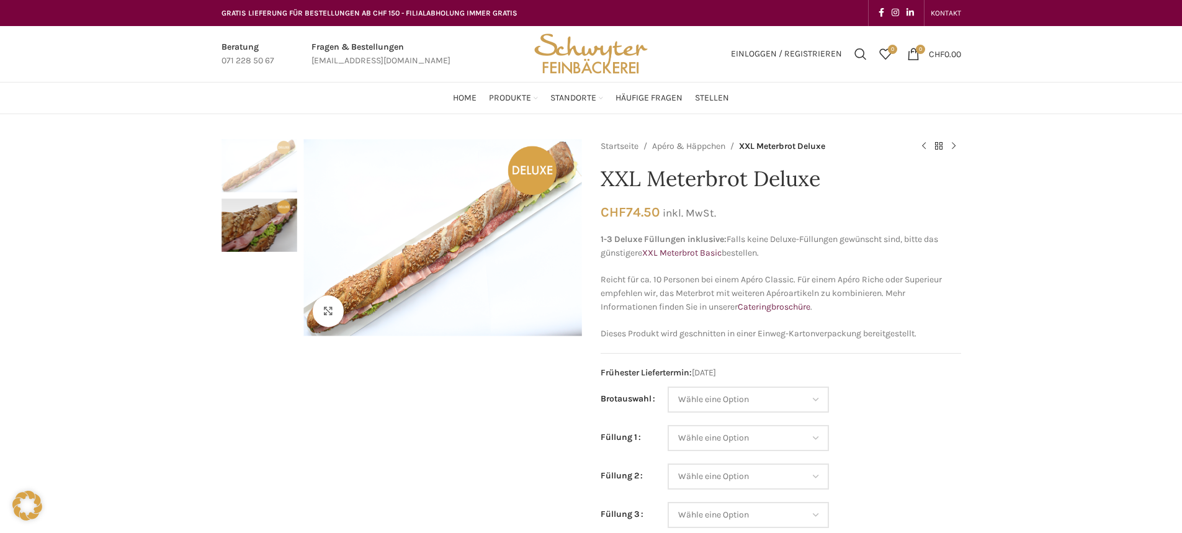
scroll to position [62, 0]
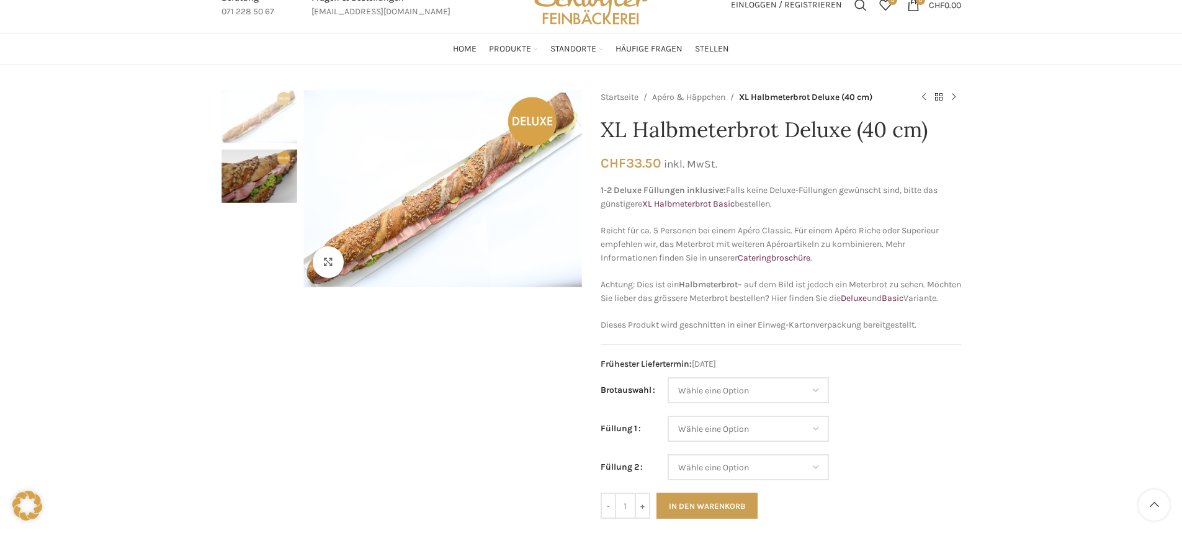
scroll to position [186, 0]
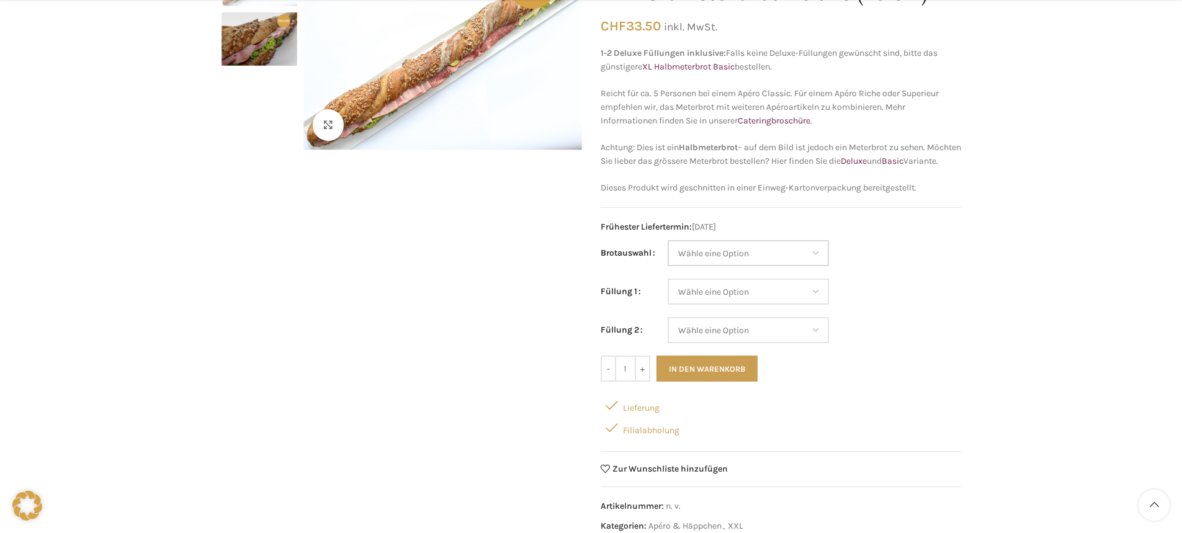
click at [819, 266] on select "Wähle eine Option Baguette Paillasse dunkel Paillasse knusper (Bild) Laugenbagu…" at bounding box center [747, 253] width 161 height 26
click at [667, 254] on select "Wähle eine Option Baguette Paillasse dunkel Paillasse knusper (Bild) Laugenbagu…" at bounding box center [747, 253] width 161 height 26
select select "Paillasse knusper (Bild)"
click at [822, 266] on select "Wähle eine Option Baguette Paillasse dunkel Paillasse knusper (Bild) Laugenbagu…" at bounding box center [747, 253] width 161 height 26
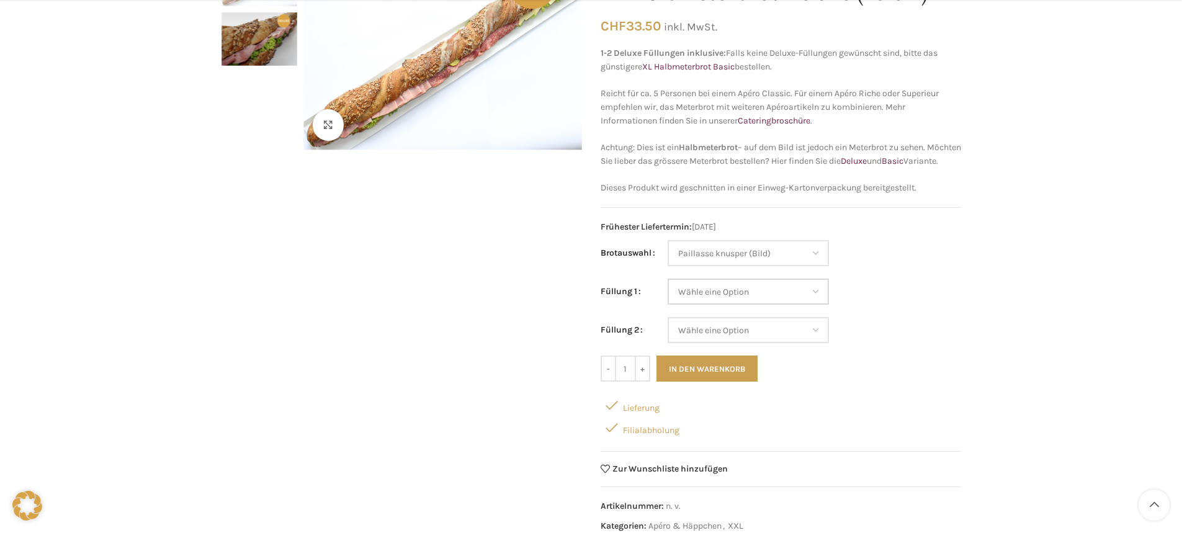
click at [815, 304] on select "Wähle eine Option Lachs (Deluxe) Roastbeef (Deluxe) Rohschinken (Deluxe) Mostbr…" at bounding box center [747, 292] width 161 height 26
select select "Eimasse"
click at [667, 292] on select "Wähle eine Option Lachs (Deluxe) Roastbeef (Deluxe) Rohschinken (Deluxe) Mostbr…" at bounding box center [747, 292] width 161 height 26
select select "Paillasse knusper (Bild)"
select select "Eimasse"
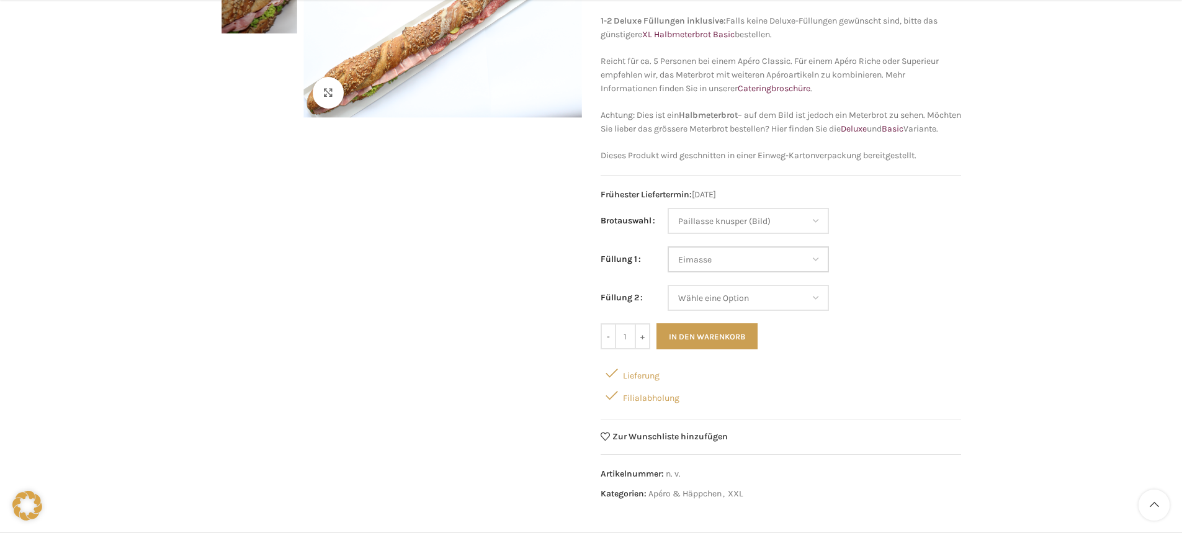
scroll to position [248, 0]
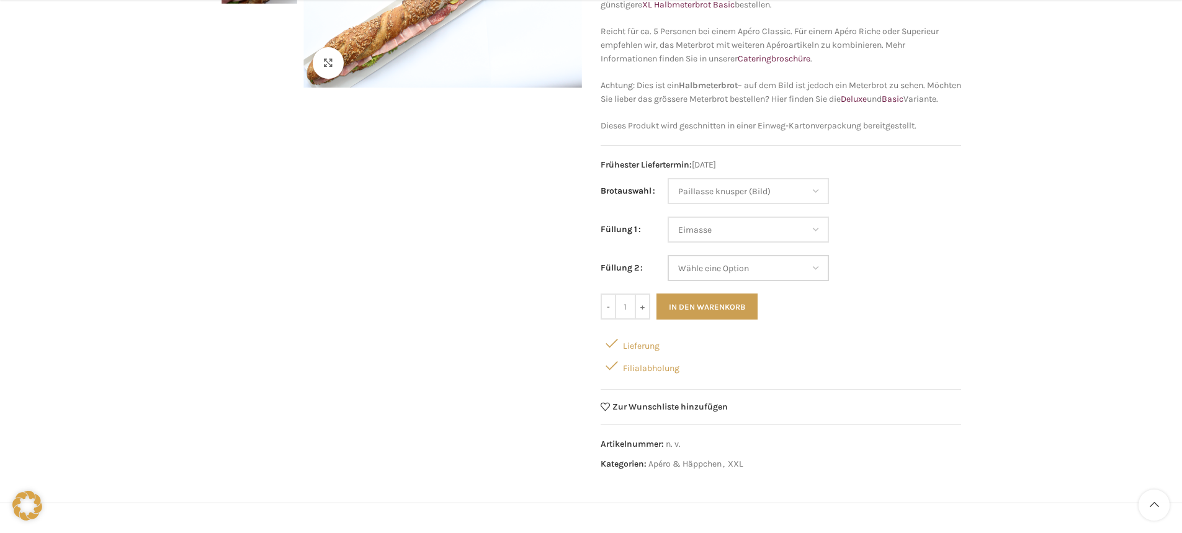
click at [820, 281] on select "Wähle eine Option Lachs (Deluxe) Roastbeef (Deluxe) Rohschinken (Deluxe) Mostbr…" at bounding box center [747, 268] width 161 height 26
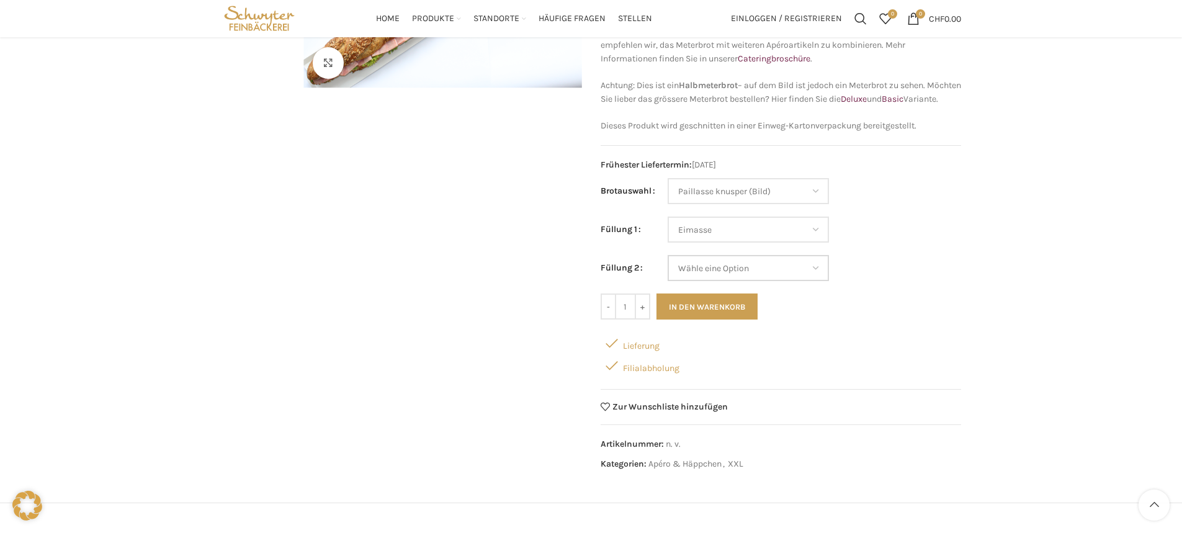
click at [811, 281] on select "Wähle eine Option Lachs (Deluxe) Roastbeef (Deluxe) Rohschinken (Deluxe) Mostbr…" at bounding box center [747, 268] width 161 height 26
click at [880, 281] on td "Wähle eine Option Lachs (Deluxe) Roastbeef (Deluxe) Rohschinken (Deluxe) Mostbr…" at bounding box center [813, 268] width 293 height 26
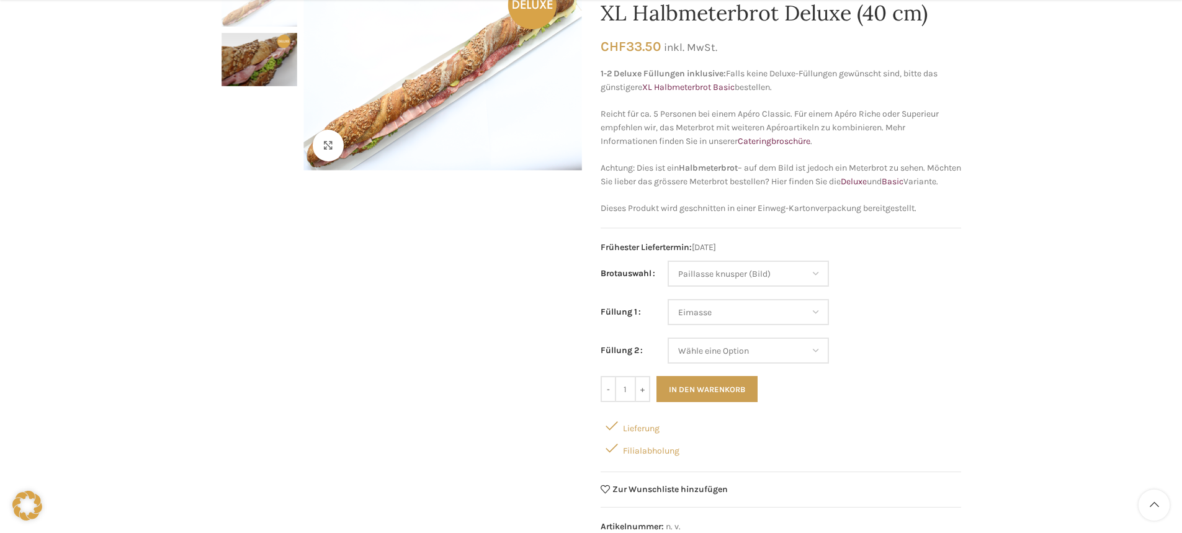
scroll to position [186, 0]
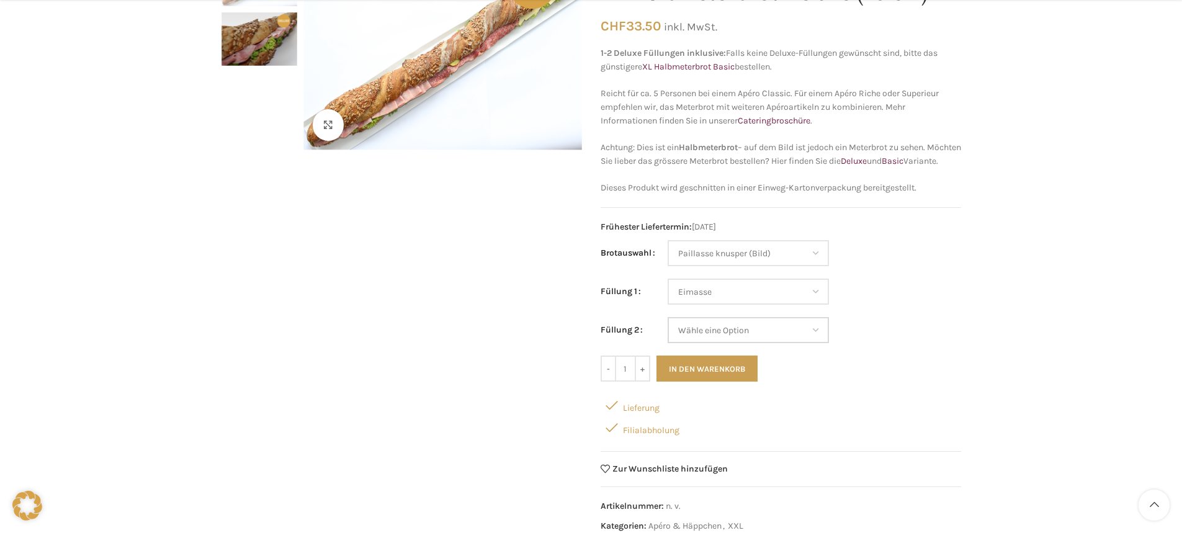
click at [815, 343] on select "Wähle eine Option Lachs (Deluxe) Roastbeef (Deluxe) Rohschinken (Deluxe) Mostbr…" at bounding box center [747, 330] width 161 height 26
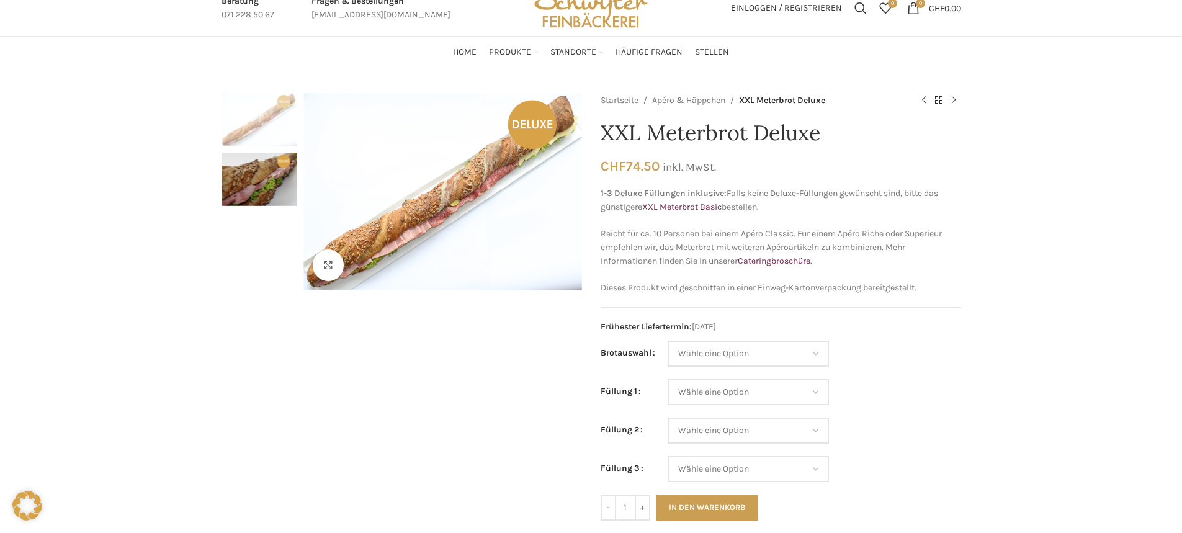
scroll to position [124, 0]
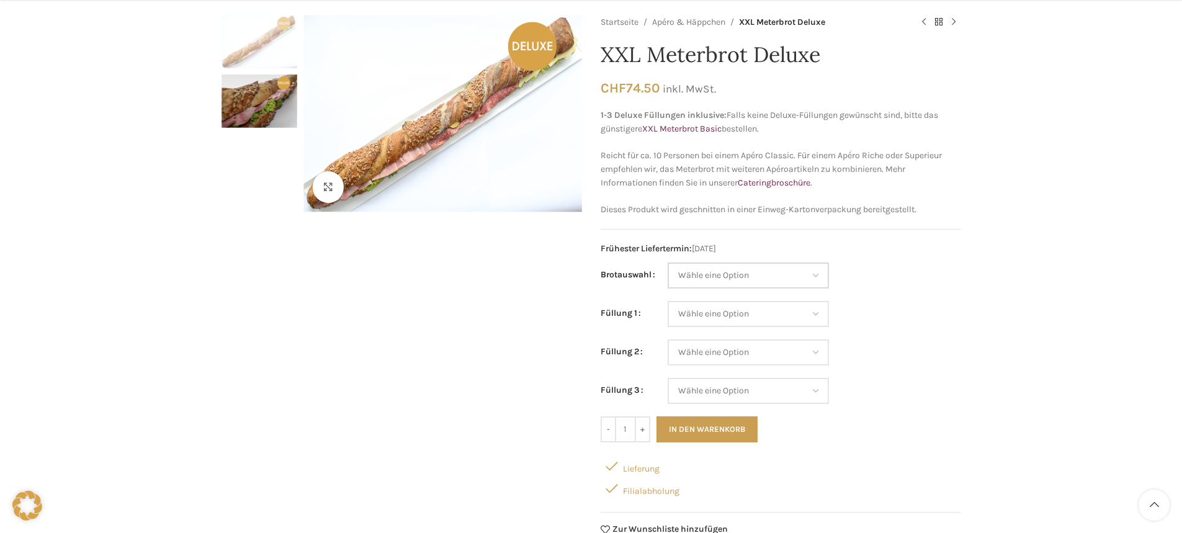
click at [816, 272] on select "Wähle eine Option Baguette Paillasse dunkel Paillasse knusper (Bild) Laugenbagu…" at bounding box center [747, 275] width 161 height 26
click at [667, 262] on select "Wähle eine Option Baguette Paillasse dunkel Paillasse knusper (Bild) Laugenbagu…" at bounding box center [747, 275] width 161 height 26
select select "Paillasse knusper (Bild)"
click at [814, 311] on select "Wähle eine Option Lachs (Deluxe) Roastbeef (Deluxe) Rohschinken (Deluxe) Mostbr…" at bounding box center [747, 314] width 161 height 26
select select "Eimasse"
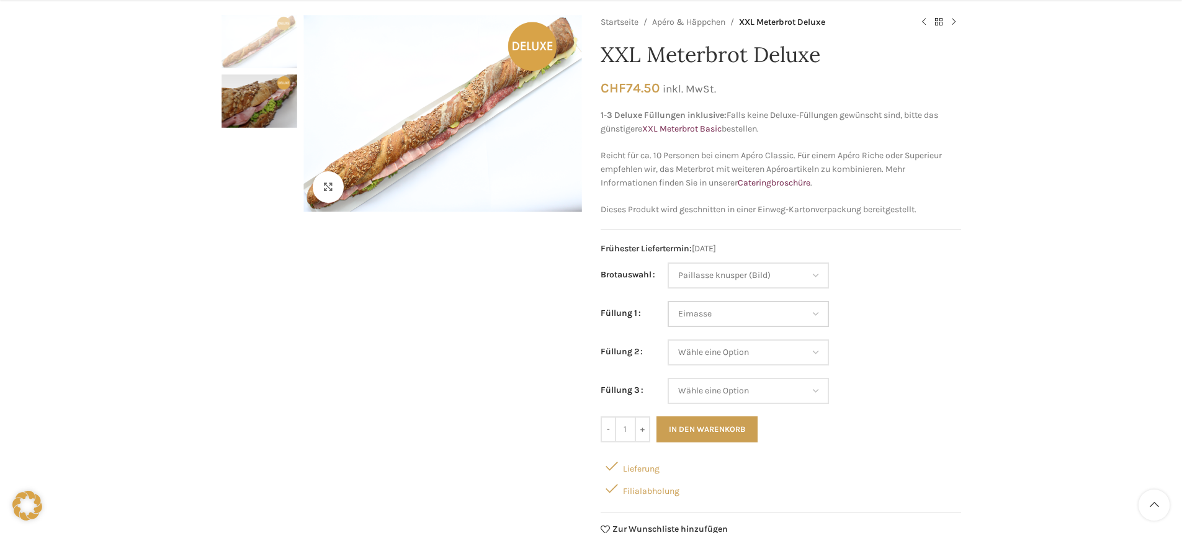
click at [667, 301] on select "Wähle eine Option Lachs (Deluxe) Roastbeef (Deluxe) Rohschinken (Deluxe) Mostbr…" at bounding box center [747, 314] width 161 height 26
select select "Paillasse knusper (Bild)"
select select "Eimasse"
click at [817, 355] on select "Wähle eine Option Lachs (Deluxe) Roastbeef (Deluxe) Rohschinken (Deluxe) Mostbr…" at bounding box center [747, 352] width 161 height 26
select select "Tomaten-Mozzarella"
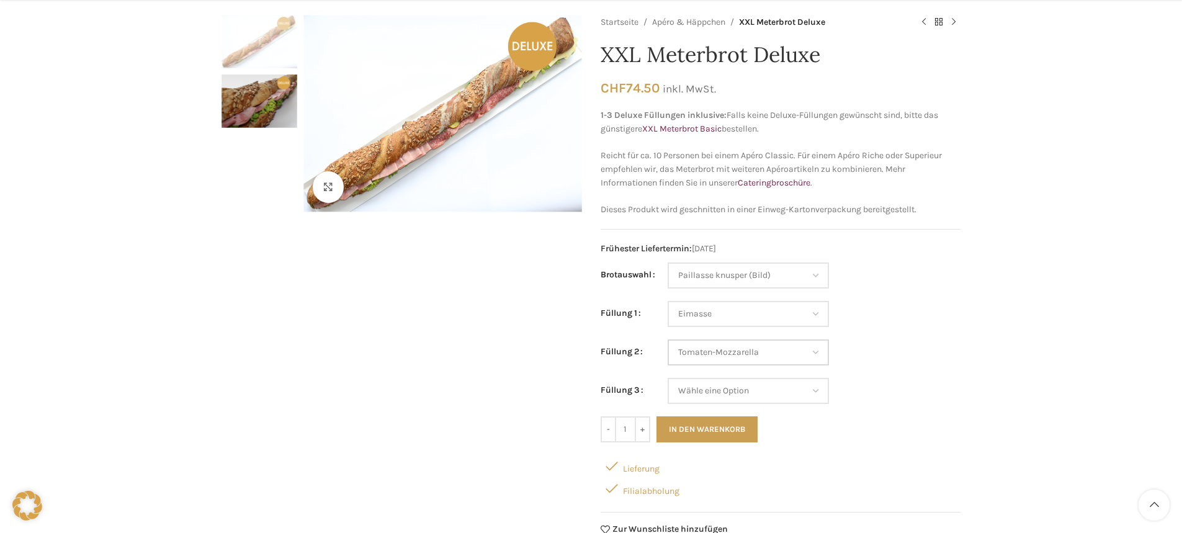
click at [667, 339] on select "Wähle eine Option Lachs (Deluxe) Roastbeef (Deluxe) Rohschinken (Deluxe) Mostbr…" at bounding box center [747, 352] width 161 height 26
select select "Paillasse knusper (Bild)"
select select "Eimasse"
select select "Tomaten-Mozzarella"
click at [816, 390] on select "[PERSON_NAME] eine Option Lachs (Deluxe) Roastbeef (Deluxe) Rohschinken (Deluxe…" at bounding box center [747, 391] width 161 height 26
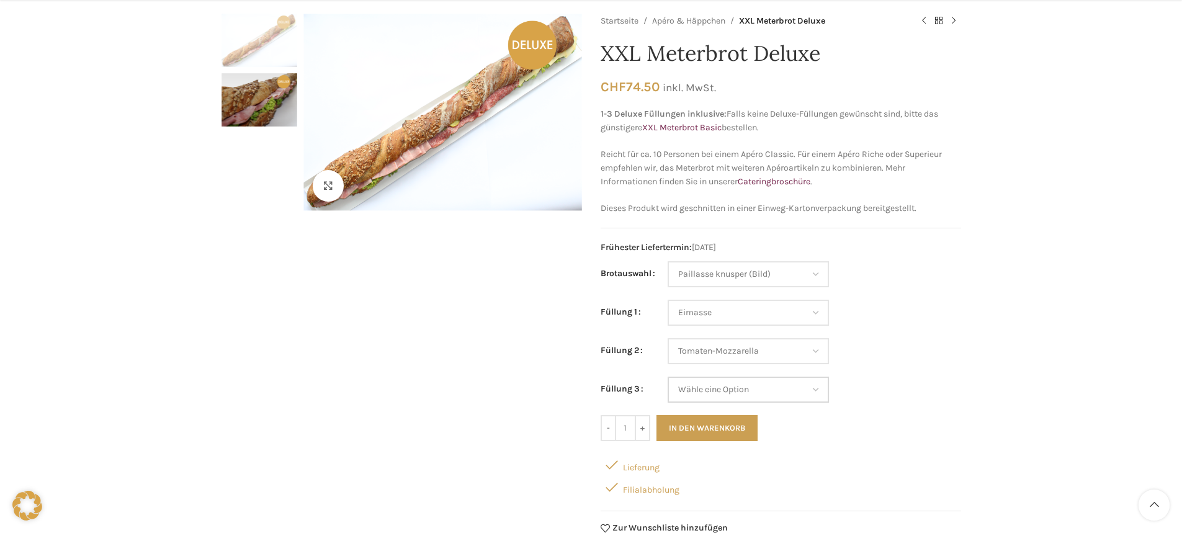
scroll to position [186, 0]
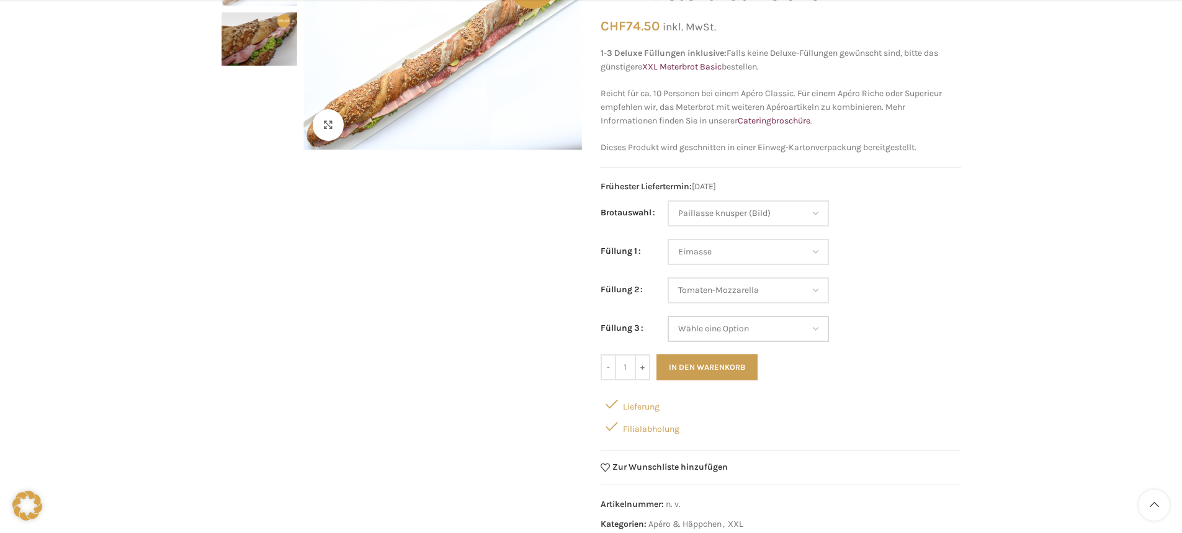
click at [817, 326] on select "[PERSON_NAME] eine Option Lachs (Deluxe) Roastbeef (Deluxe) Rohschinken (Deluxe…" at bounding box center [747, 329] width 161 height 26
select select "Lachs (Deluxe)"
click at [667, 316] on select "[PERSON_NAME] eine Option Lachs (Deluxe) Roastbeef (Deluxe) Rohschinken (Deluxe…" at bounding box center [747, 329] width 161 height 26
select select "Paillasse knusper (Bild)"
select select "Eimasse"
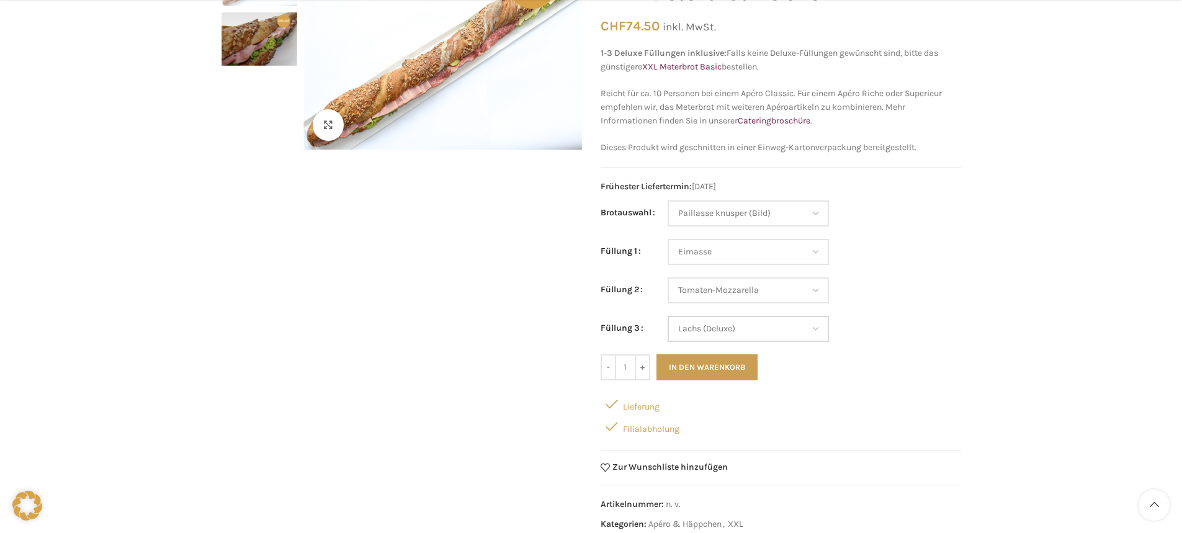
select select "Tomaten-Mozzarella"
select select "Lachs (Deluxe)"
click at [810, 291] on select "Wähle eine Option Lachs (Deluxe) Roastbeef (Deluxe) Rohschinken (Deluxe) Mostbr…" at bounding box center [747, 290] width 161 height 26
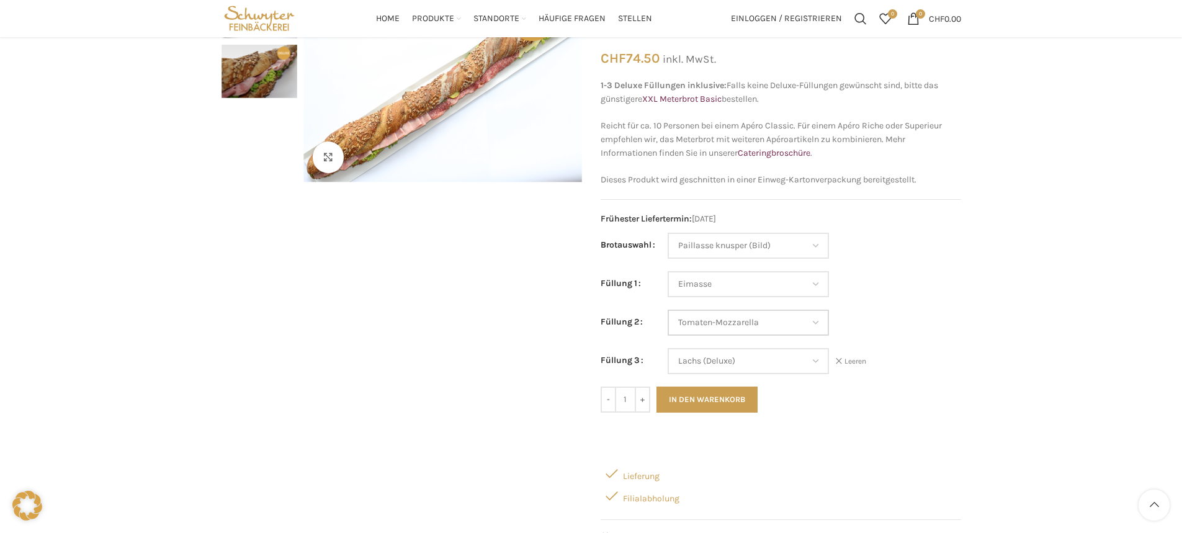
scroll to position [124, 0]
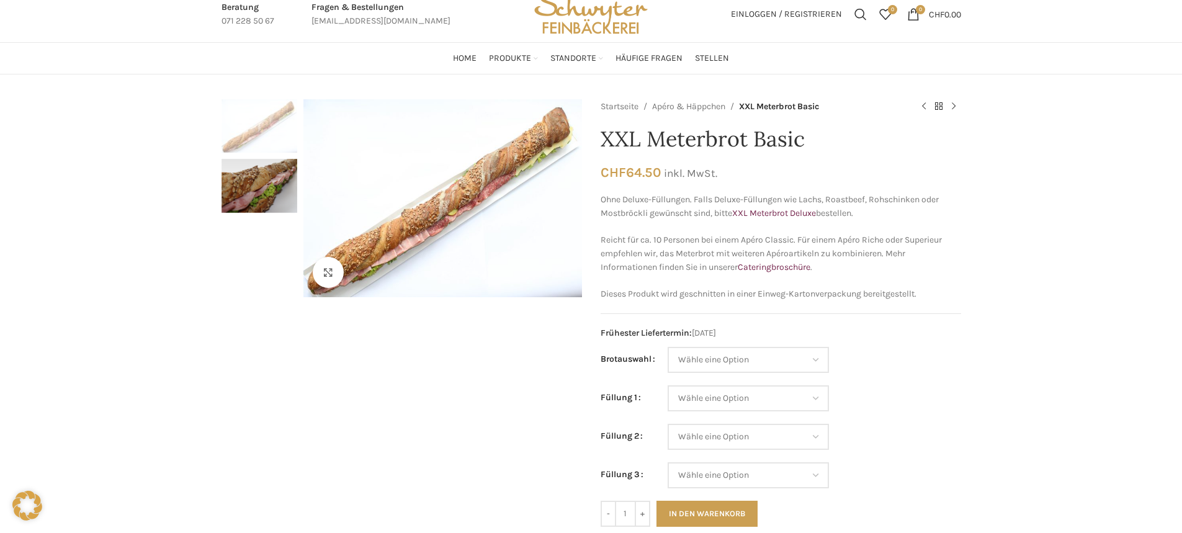
scroll to position [62, 0]
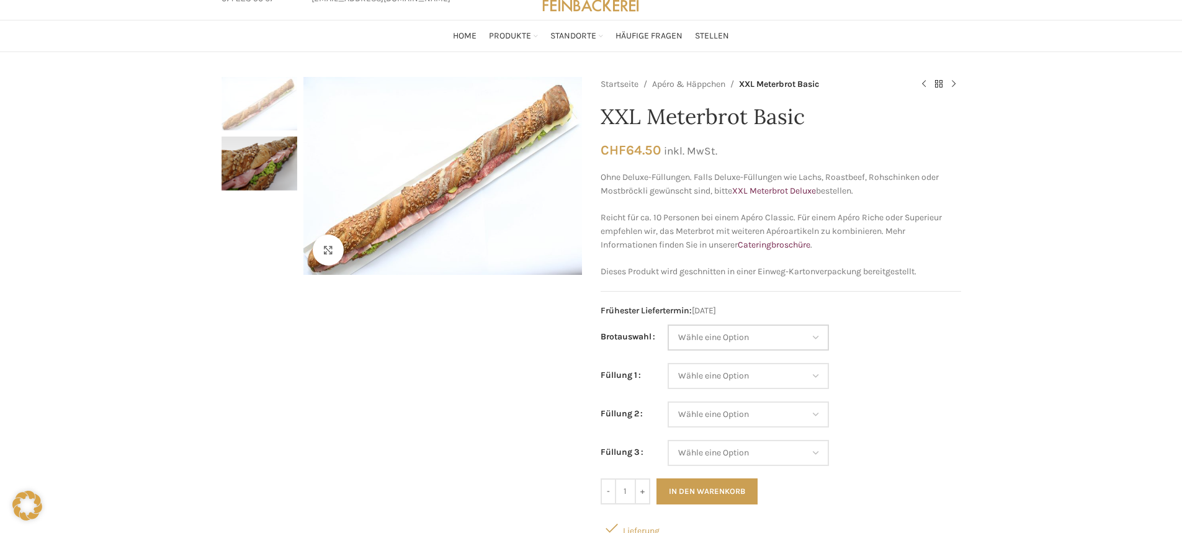
click at [815, 334] on select "Wähle eine Option Baguette Paillasse dunkel Paillasse knusper (Bild) Laugenbagu…" at bounding box center [747, 337] width 161 height 26
click at [667, 324] on select "Wähle eine Option Baguette Paillasse dunkel Paillasse knusper (Bild) Laugenbagu…" at bounding box center [747, 337] width 161 height 26
select select "Paillasse knusper (Bild)"
click at [821, 377] on select "Wähle eine Option Salami Schinken Fleischkäse Trutenschinken Appenzellerkäse Gr…" at bounding box center [747, 376] width 161 height 26
select select "Eimasse"
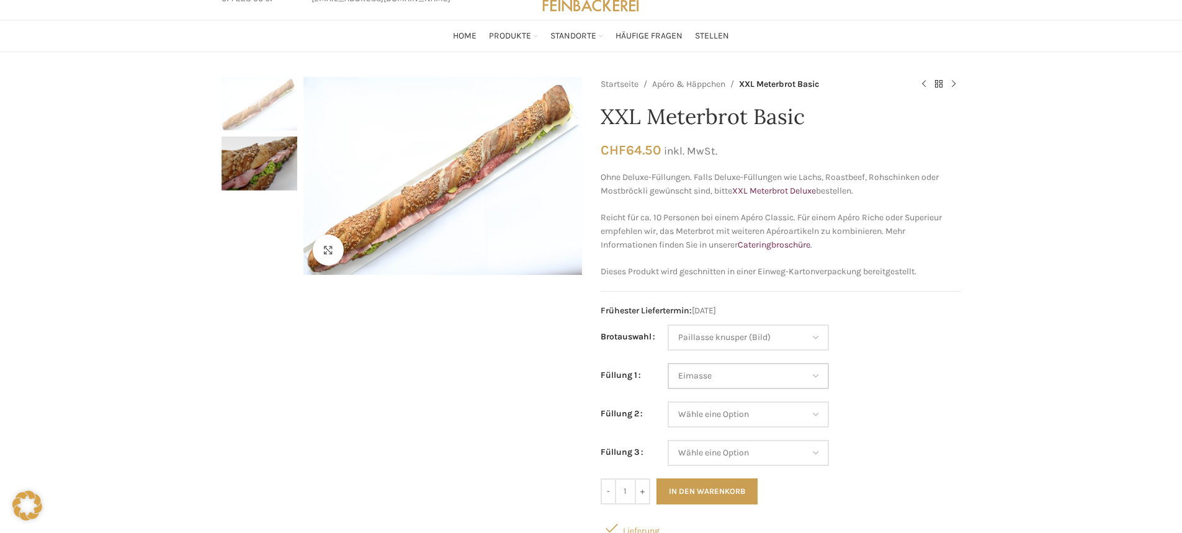
click at [667, 363] on select "Wähle eine Option Salami Schinken Fleischkäse Trutenschinken Appenzellerkäse Gr…" at bounding box center [747, 376] width 161 height 26
select select "Paillasse knusper (Bild)"
select select "Eimasse"
click at [816, 416] on select "Wähle eine Option Salami Schinken Fleischkäse Trutenschinken Appenzellerkäse Gr…" at bounding box center [747, 414] width 161 height 26
select select "Tomaten-Mozzarella"
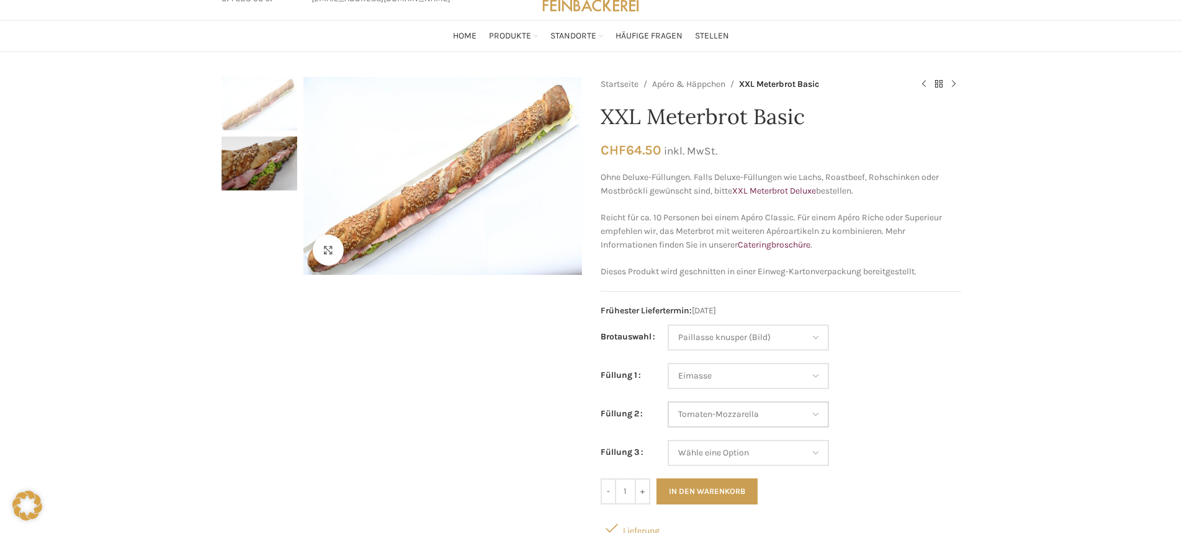
click at [667, 401] on select "Wähle eine Option Salami Schinken Fleischkäse Trutenschinken Appenzellerkäse Gr…" at bounding box center [747, 414] width 161 height 26
select select "Paillasse knusper (Bild)"
select select "Eimasse"
select select "Tomaten-Mozzarella"
click at [821, 454] on select "Wähle eine Option Salami Schinken Fleischkäse Trutenschinken Appenzellerkäse Gr…" at bounding box center [747, 453] width 161 height 26
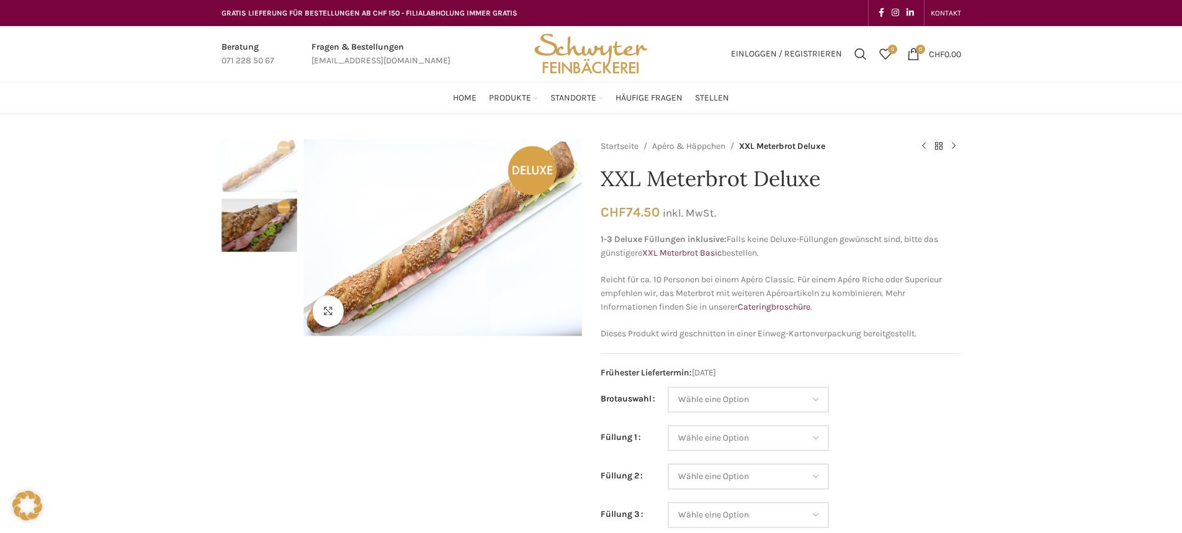
scroll to position [124, 0]
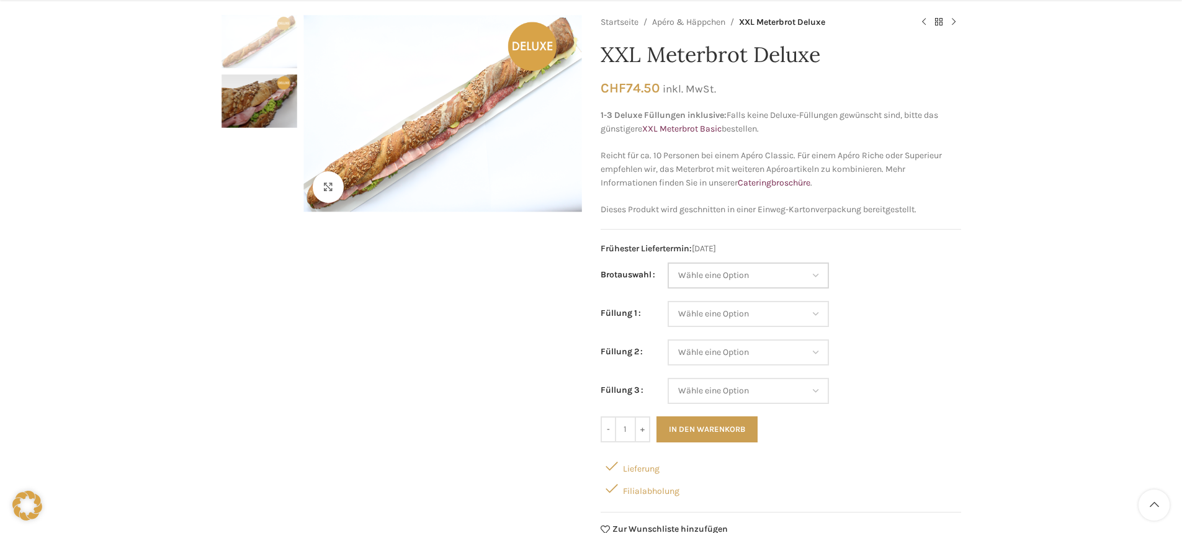
click at [816, 274] on select "Wähle eine Option Baguette Paillasse dunkel Paillasse knusper (Bild) Laugenbagu…" at bounding box center [747, 275] width 161 height 26
click at [667, 262] on select "Wähle eine Option Baguette Paillasse dunkel Paillasse knusper (Bild) Laugenbagu…" at bounding box center [747, 275] width 161 height 26
select select "Paillasse knusper (Bild)"
click at [816, 314] on select "Wähle eine Option Lachs (Deluxe) Roastbeef (Deluxe) Rohschinken (Deluxe) Mostbr…" at bounding box center [747, 314] width 161 height 26
select select "Tomaten-Mozzarella"
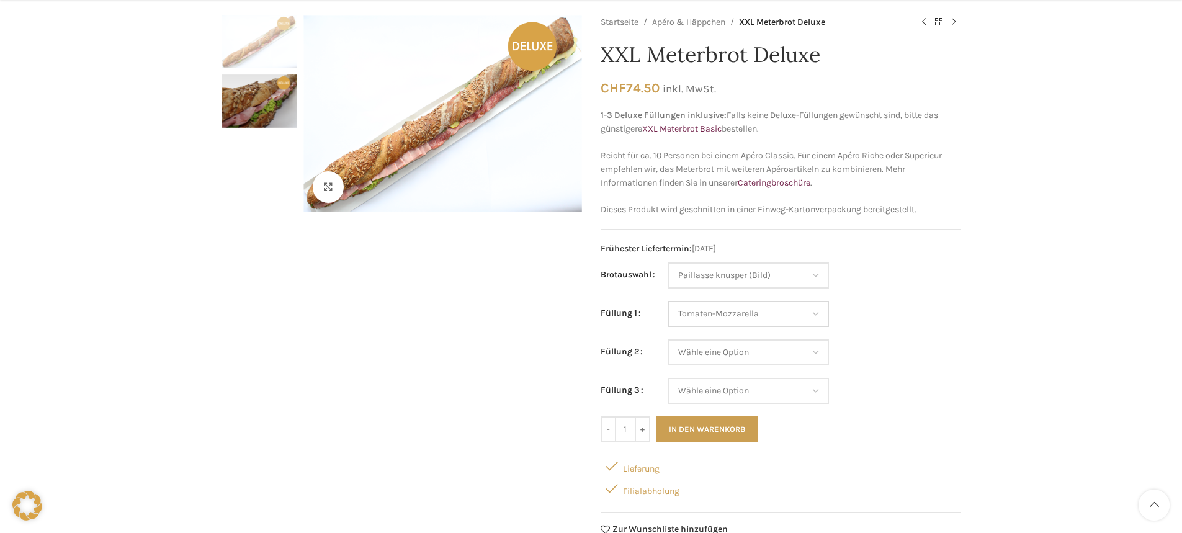
click at [667, 301] on select "Wähle eine Option Lachs (Deluxe) Roastbeef (Deluxe) Rohschinken (Deluxe) Mostbr…" at bounding box center [747, 314] width 161 height 26
select select "Paillasse knusper (Bild)"
click at [817, 352] on select "Wähle eine Option Lachs (Deluxe) Roastbeef (Deluxe) Rohschinken (Deluxe) Mostbr…" at bounding box center [747, 352] width 161 height 26
select select "Eimasse"
click at [667, 339] on select "Wähle eine Option Lachs (Deluxe) Roastbeef (Deluxe) Rohschinken (Deluxe) Mostbr…" at bounding box center [747, 352] width 161 height 26
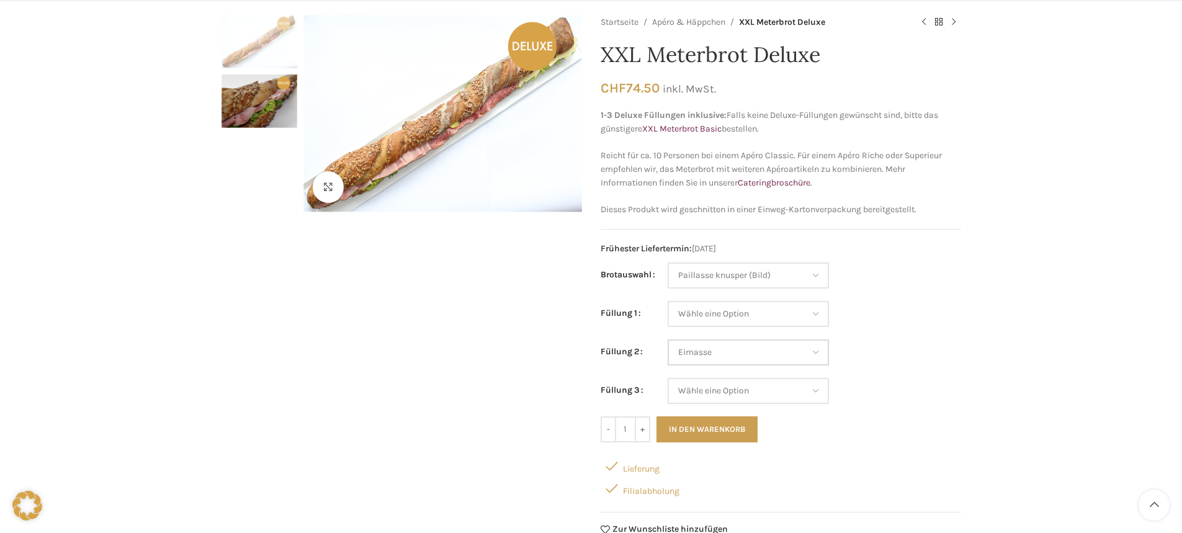
select select "Paillasse knusper (Bild)"
select select "Eimasse"
click at [819, 394] on select "Wähle eine Option Lachs (Deluxe) Roastbeef (Deluxe) Rohschinken (Deluxe) Mostbr…" at bounding box center [747, 391] width 161 height 26
select select "Lachs (Deluxe)"
click at [667, 378] on select "Wähle eine Option Lachs (Deluxe) Roastbeef (Deluxe) Rohschinken (Deluxe) Mostbr…" at bounding box center [747, 391] width 161 height 26
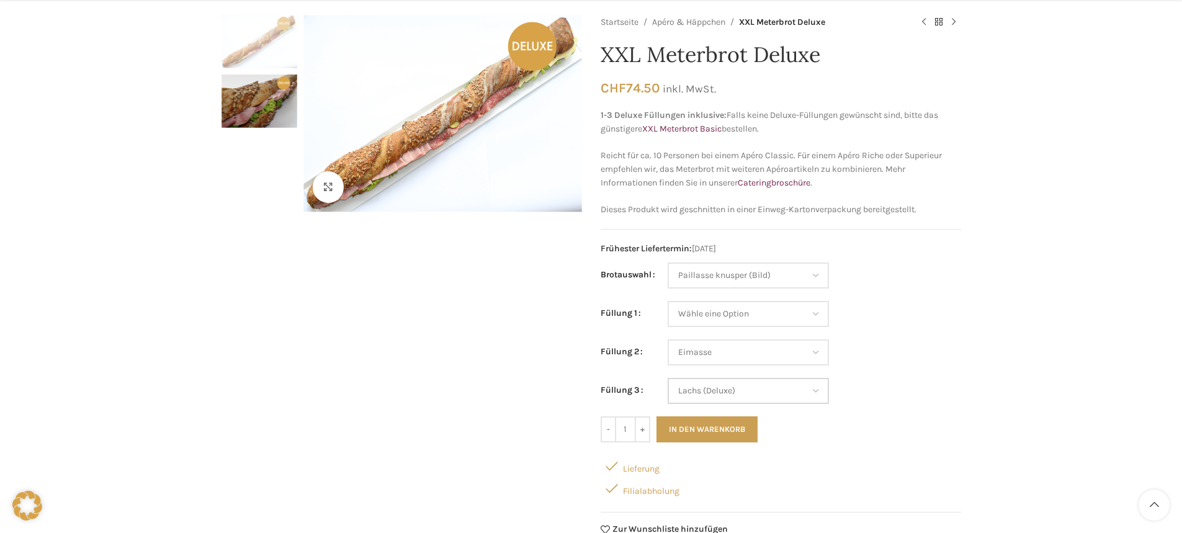
select select "Paillasse knusper (Bild)"
select select "Eimasse"
select select "Lachs (Deluxe)"
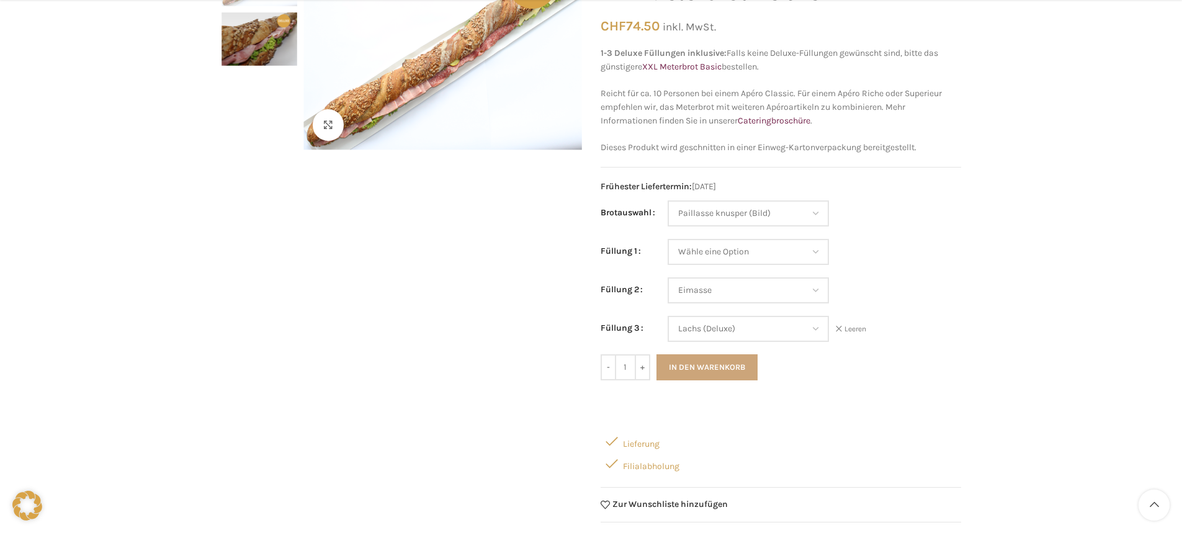
click at [718, 365] on button "In den Warenkorb" at bounding box center [706, 367] width 101 height 26
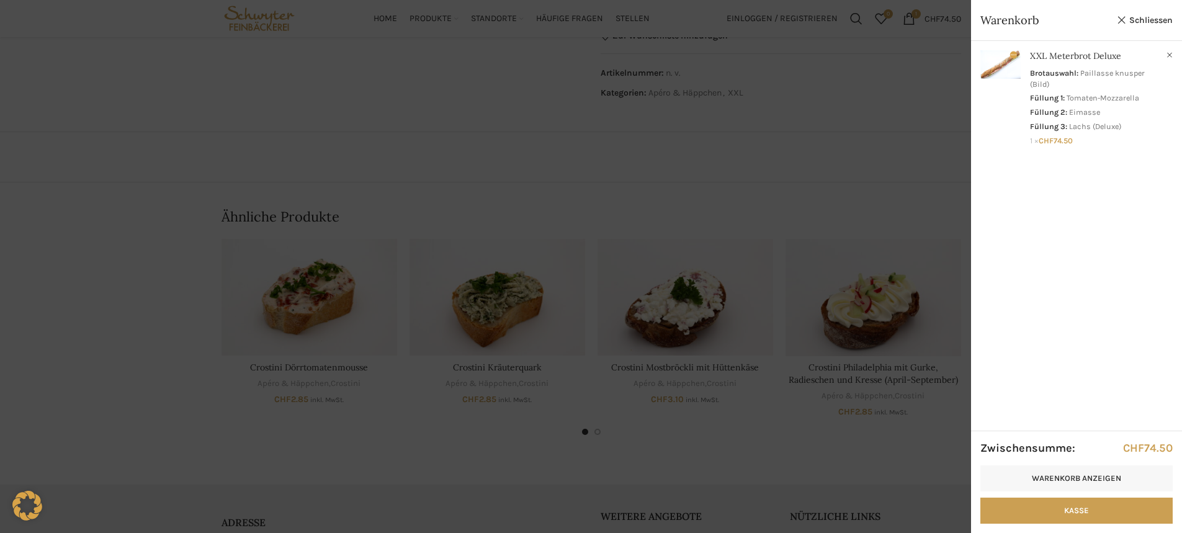
scroll to position [530, 0]
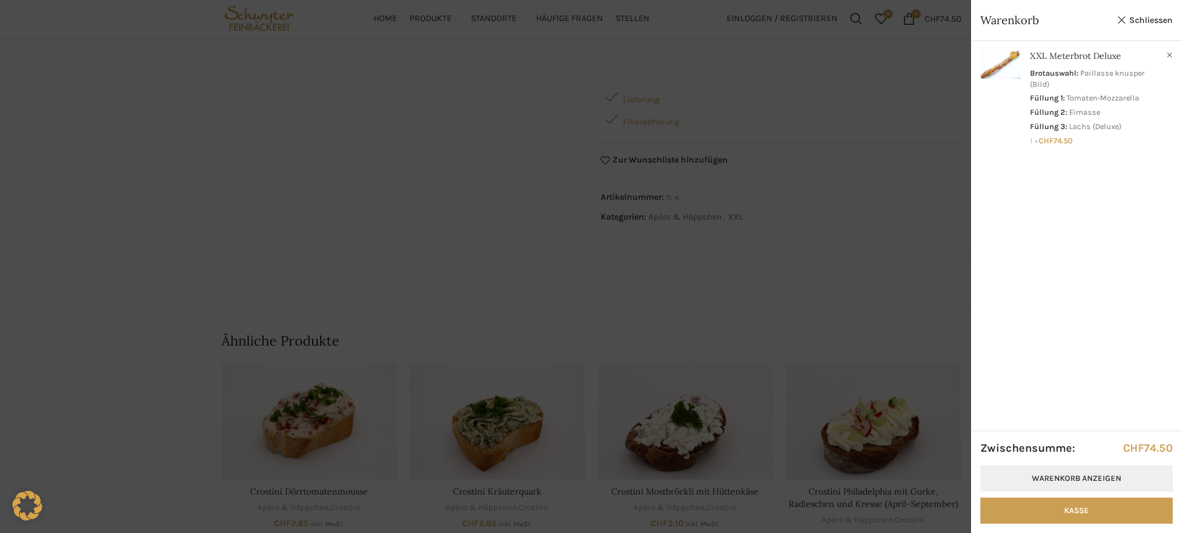
click at [1032, 476] on link "Warenkorb anzeigen" at bounding box center [1076, 478] width 192 height 26
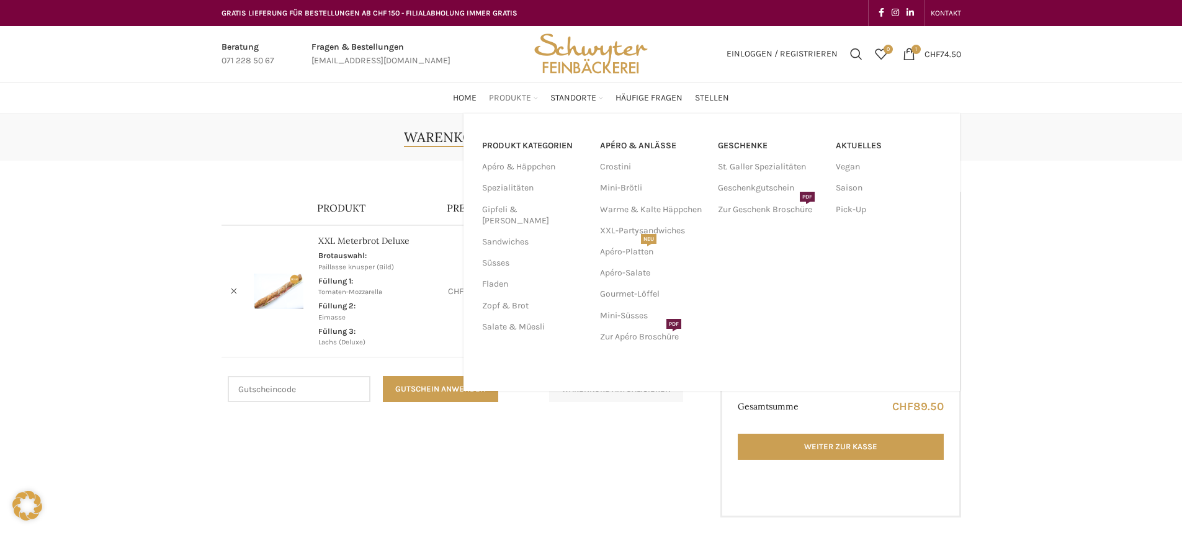
click at [515, 94] on span "Produkte" at bounding box center [510, 98] width 42 height 12
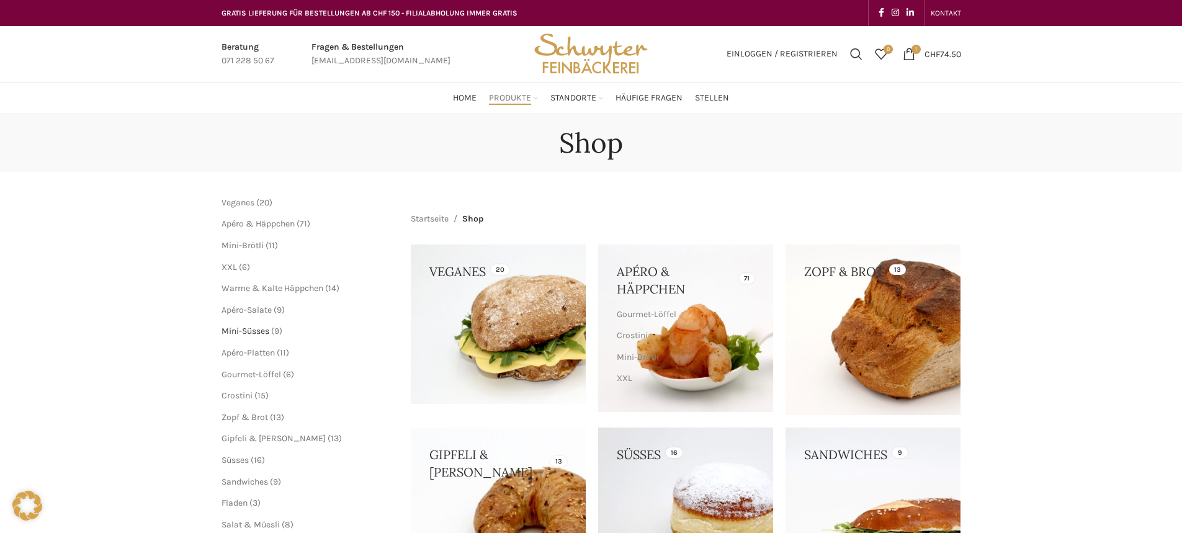
click at [267, 331] on span "Mini-Süsses" at bounding box center [245, 331] width 48 height 11
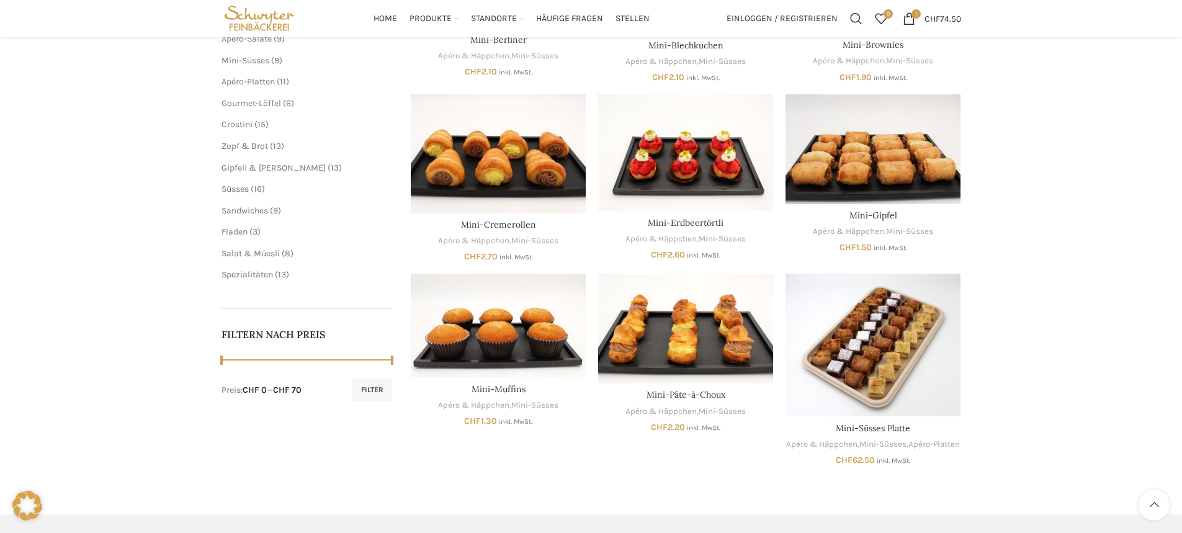
scroll to position [248, 0]
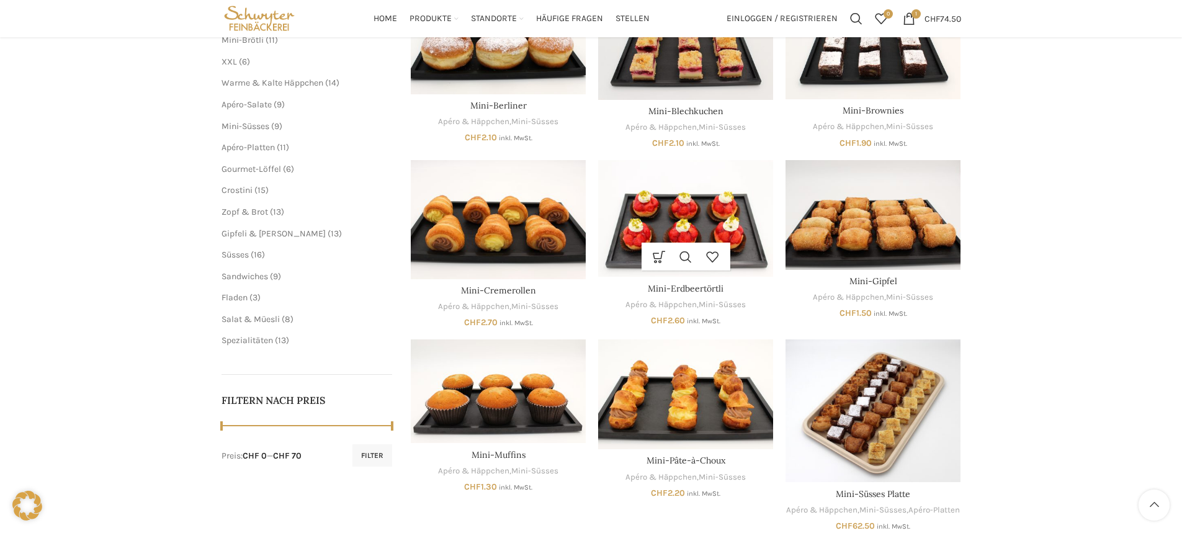
click at [661, 236] on img "Mini-Erdbeertörtli" at bounding box center [685, 218] width 175 height 117
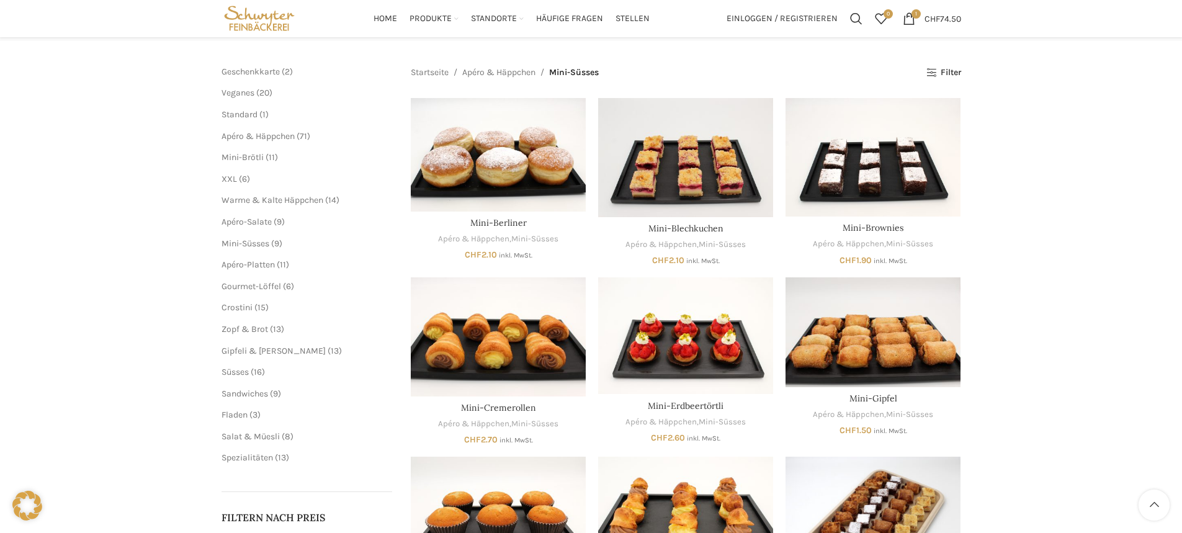
scroll to position [124, 0]
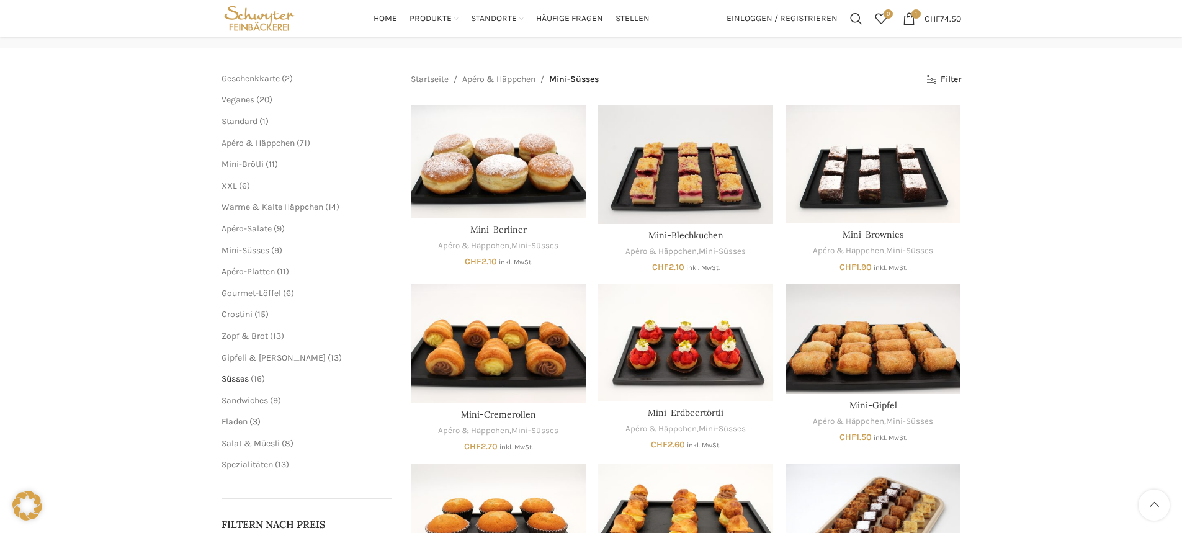
click at [245, 378] on span "Süsses" at bounding box center [234, 378] width 27 height 11
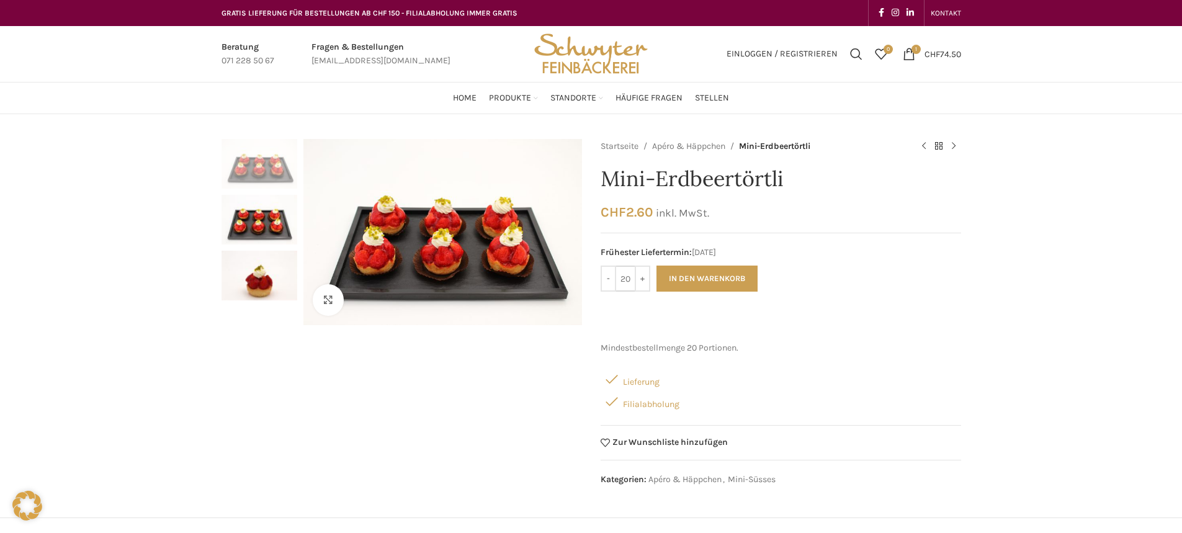
drag, startPoint x: 629, startPoint y: 277, endPoint x: 599, endPoint y: 275, distance: 29.8
click at [599, 275] on div "Klicken um zu vergrössern Startseite Apéro & Häppchen Mini-Erdbeertörtli Mini-M…" at bounding box center [590, 316] width 739 height 354
type input "10"
click at [703, 274] on button "In den Warenkorb" at bounding box center [706, 278] width 101 height 26
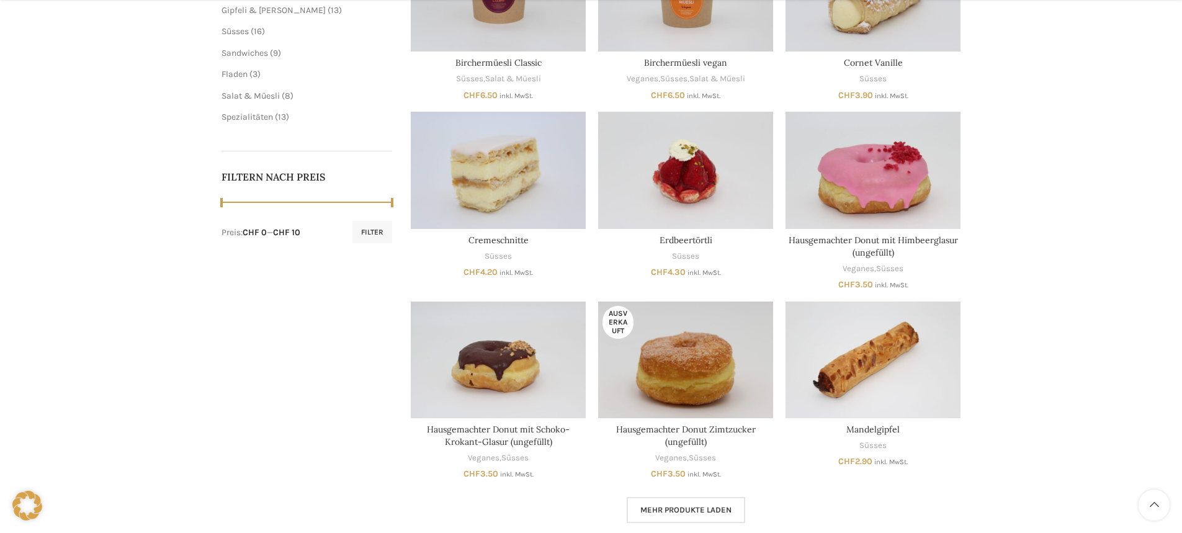
scroll to position [496, 0]
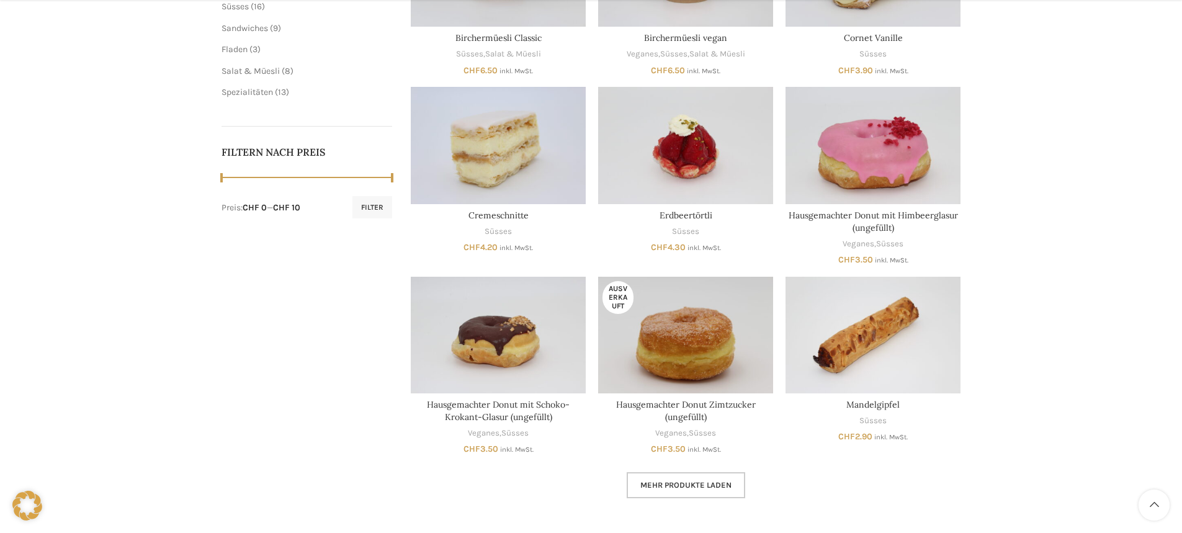
click at [679, 483] on span "Mehr Produkte laden" at bounding box center [685, 485] width 91 height 10
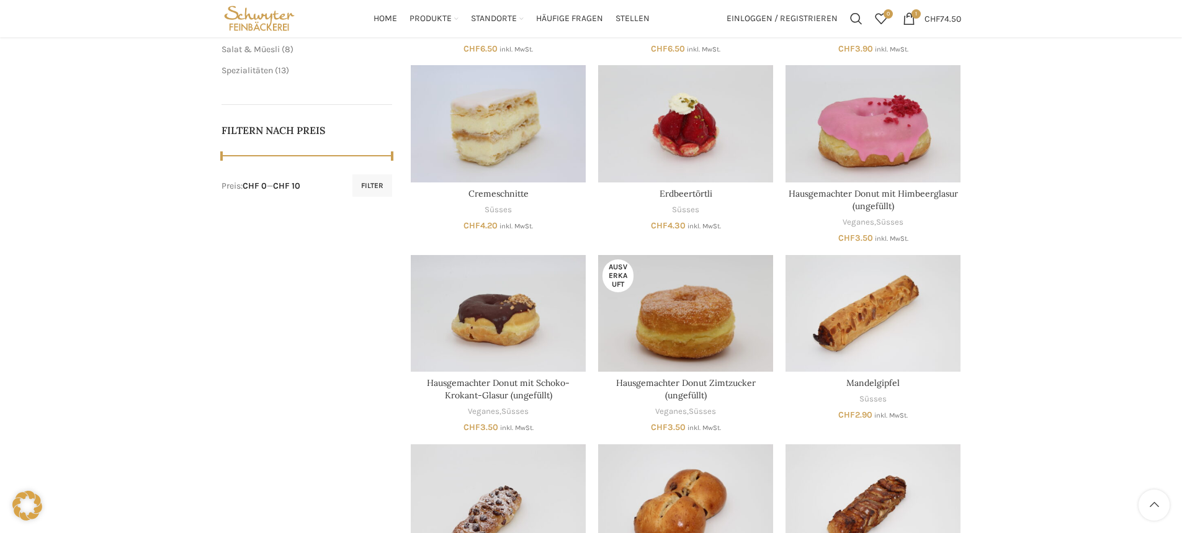
scroll to position [496, 0]
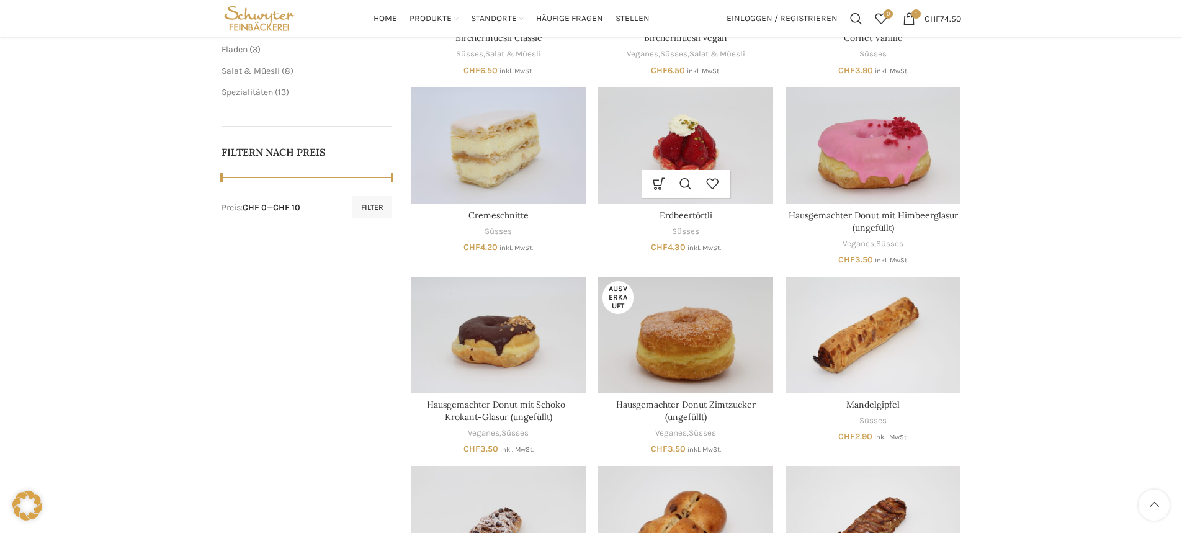
click at [688, 223] on div "In den Warenkorb Schnellansicht Zur Wunschliste hinzufügen Erdbeertörtli Süsses…" at bounding box center [685, 169] width 175 height 165
click at [685, 213] on link "Erdbeertörtli" at bounding box center [685, 215] width 53 height 11
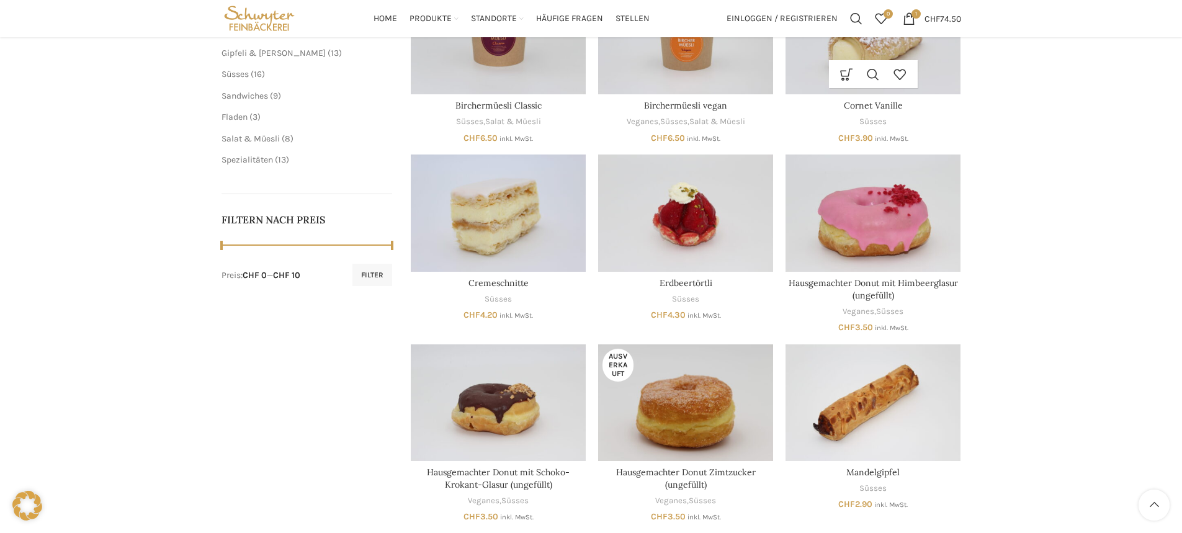
scroll to position [310, 0]
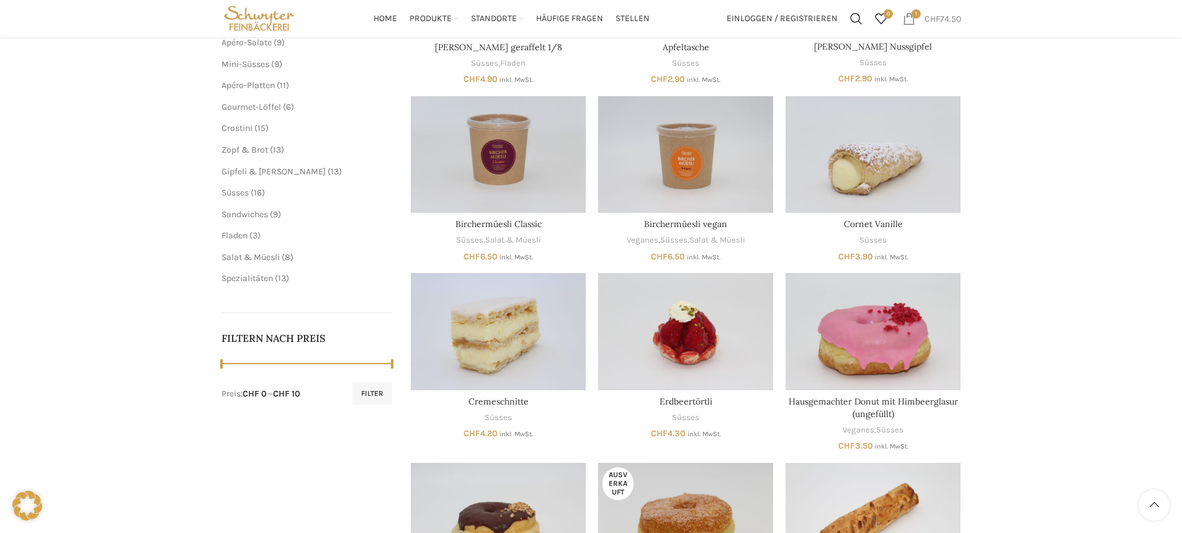
click at [906, 14] on span "1 item" at bounding box center [909, 18] width 12 height 12
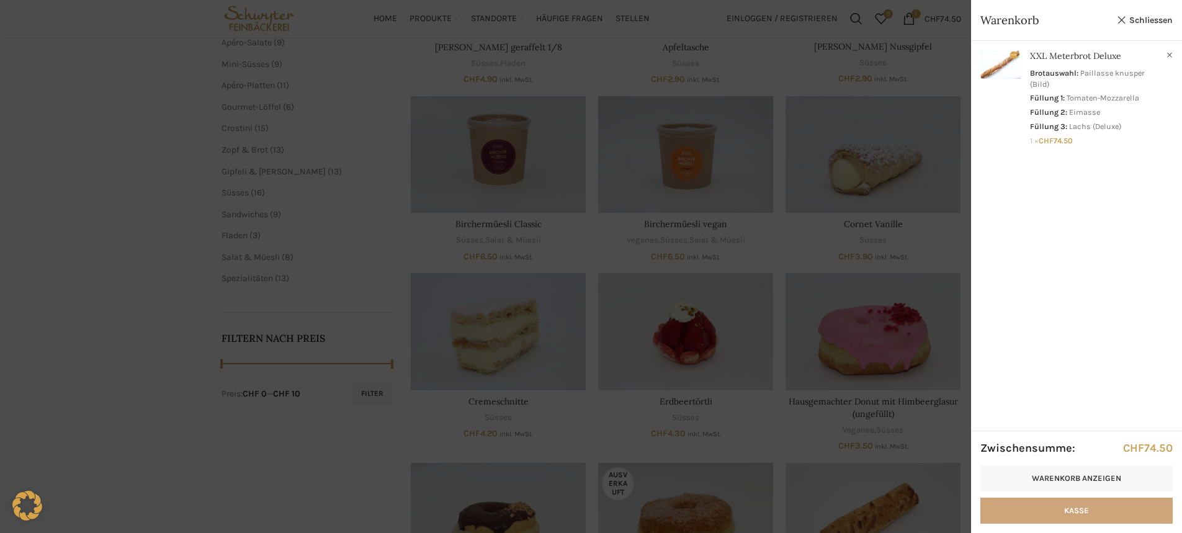
click at [1045, 509] on link "Kasse" at bounding box center [1076, 510] width 192 height 26
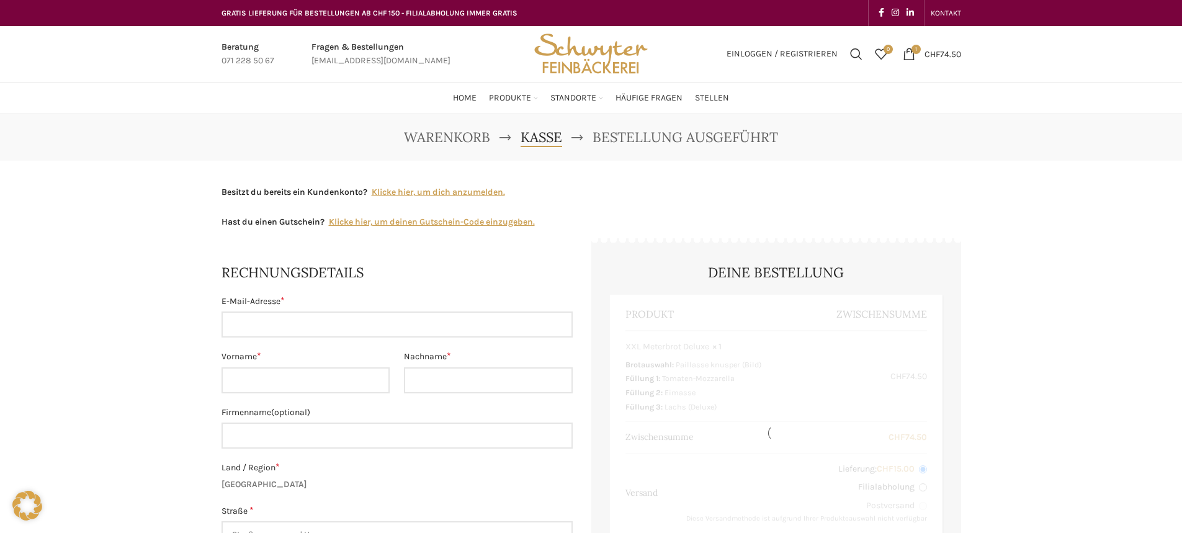
select select "SG"
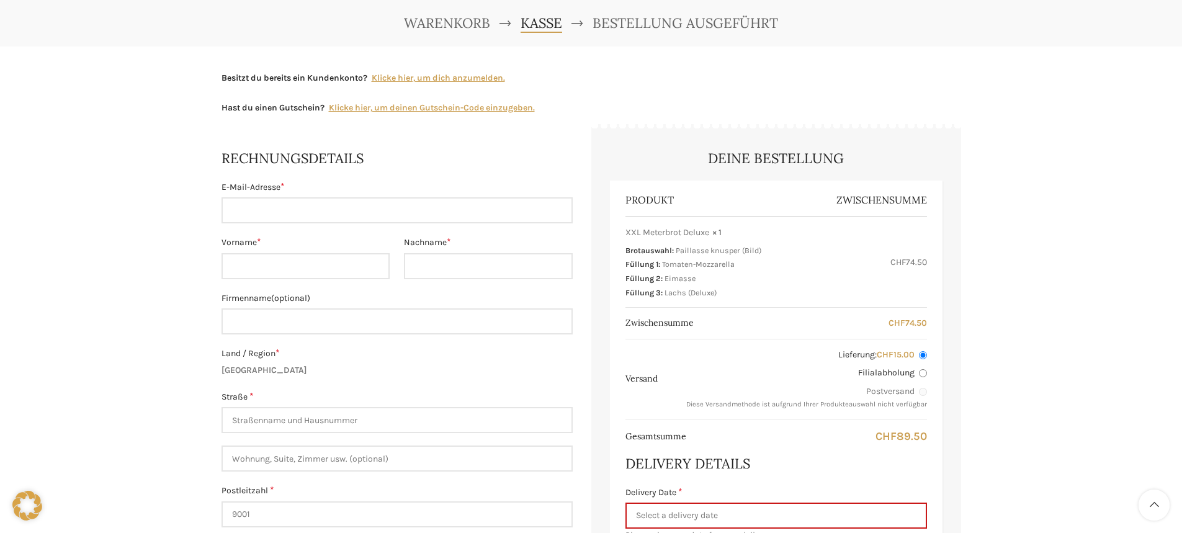
scroll to position [186, 0]
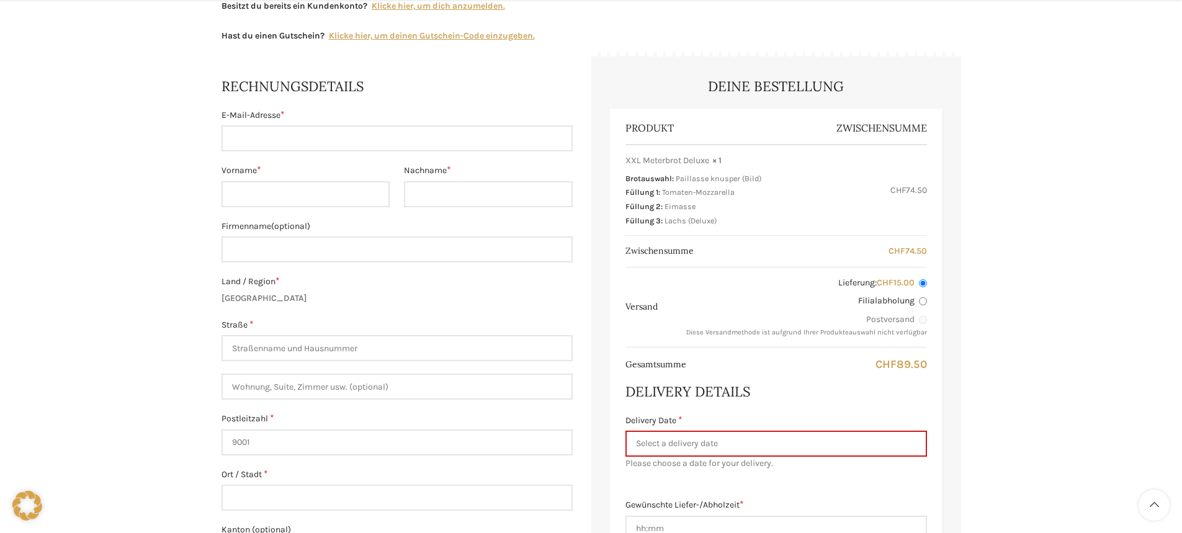
click at [921, 301] on input "Filialabholung" at bounding box center [923, 301] width 8 height 8
radio input "true"
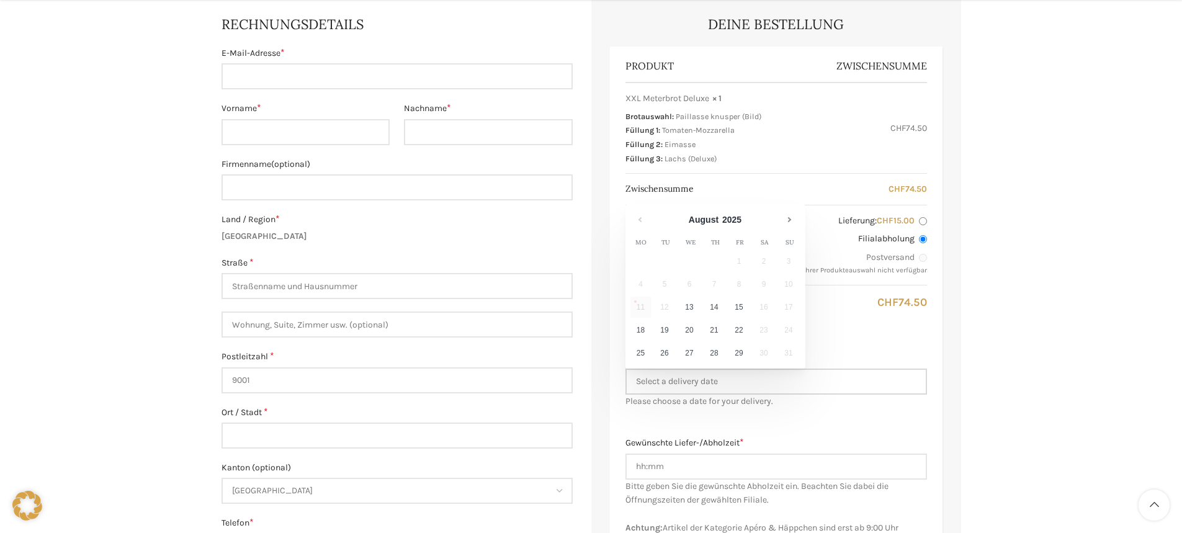
click at [710, 379] on input "Delivery Date *" at bounding box center [775, 381] width 301 height 26
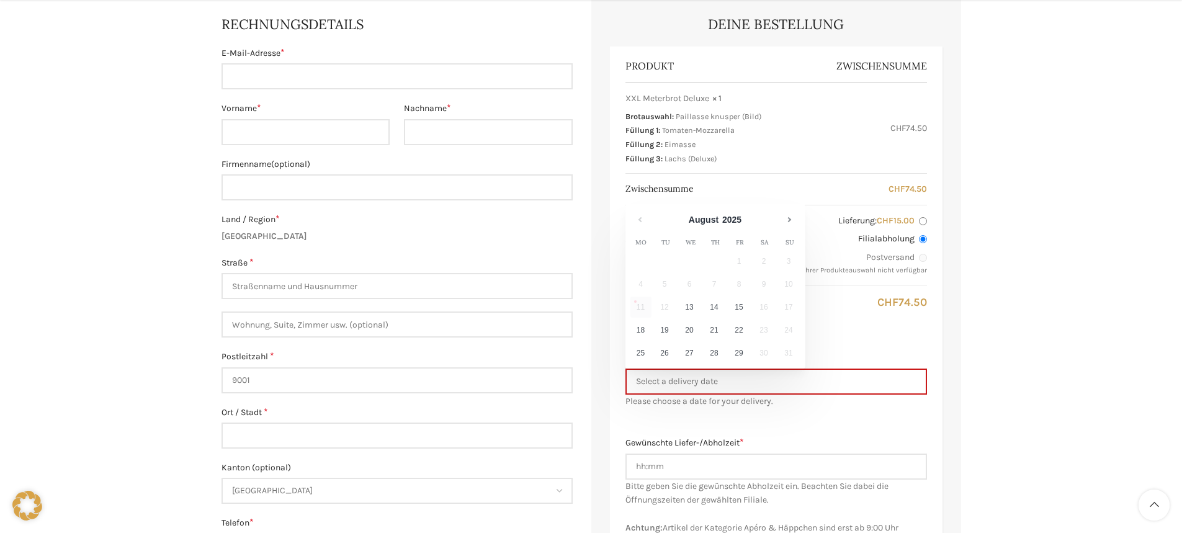
click at [663, 304] on td "12" at bounding box center [665, 308] width 25 height 23
click at [1009, 370] on div "Warenkorb Kasse Bestellung ausgeführt Besitzt du bereits ein Kundenkonto? Klick…" at bounding box center [591, 436] width 1182 height 1140
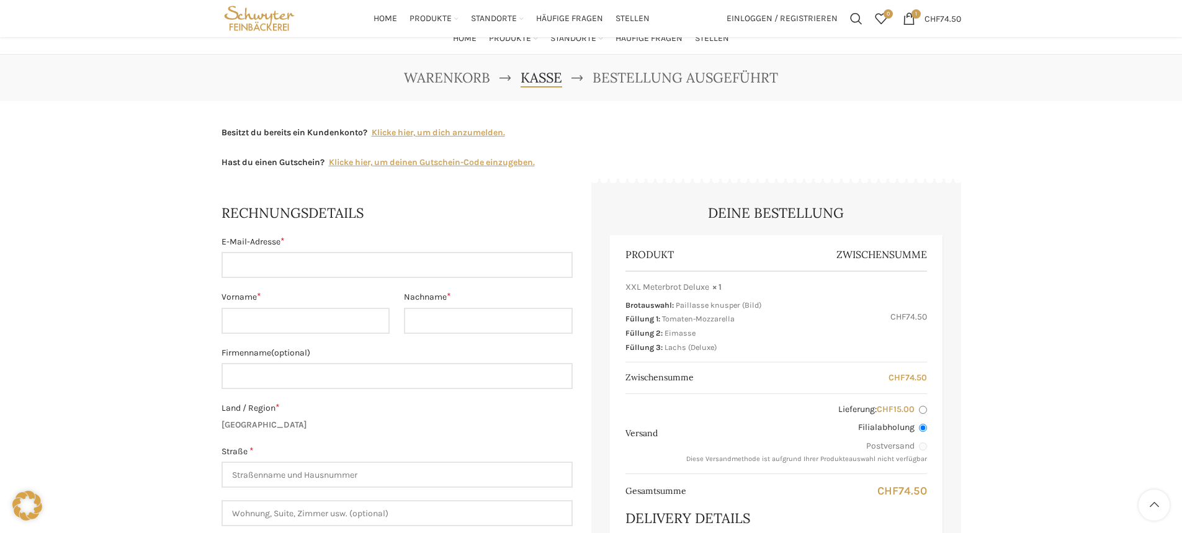
scroll to position [0, 0]
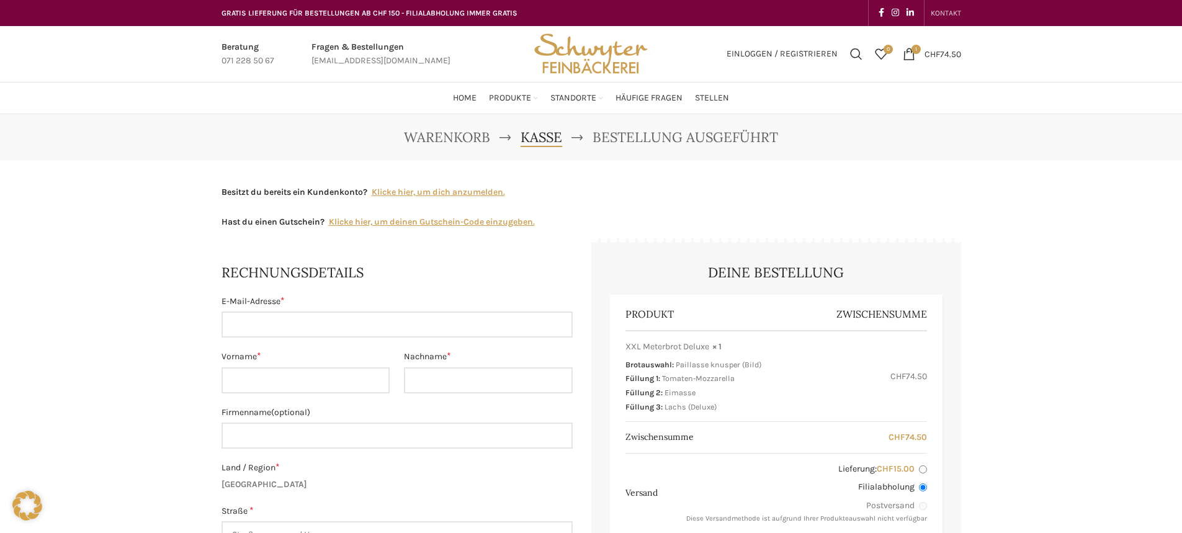
click at [934, 5] on link "KONTAKT" at bounding box center [945, 13] width 30 height 25
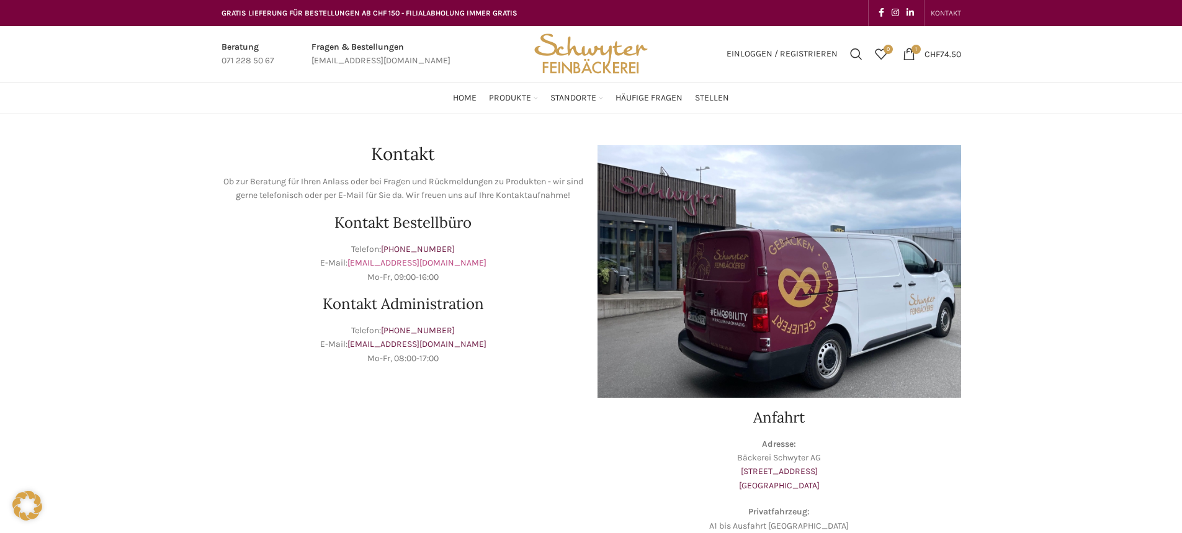
click at [451, 259] on link "[EMAIL_ADDRESS][DOMAIN_NAME]" at bounding box center [416, 262] width 139 height 11
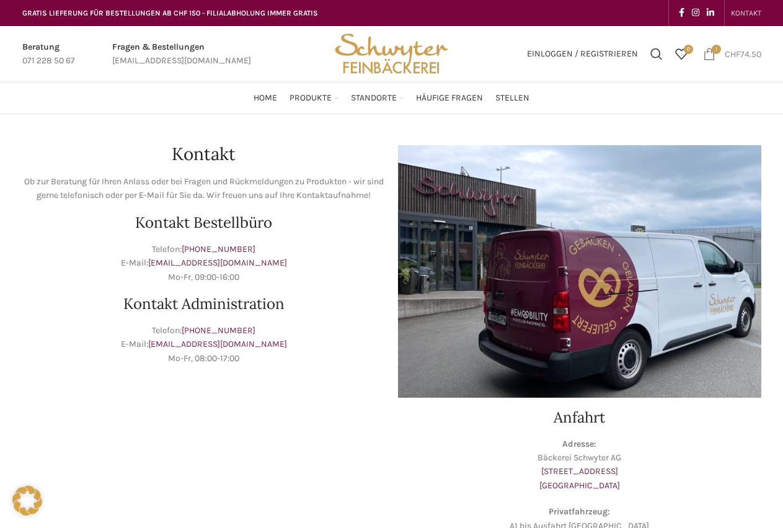
click at [734, 53] on span "CHF" at bounding box center [733, 53] width 16 height 11
